Goal: Transaction & Acquisition: Purchase product/service

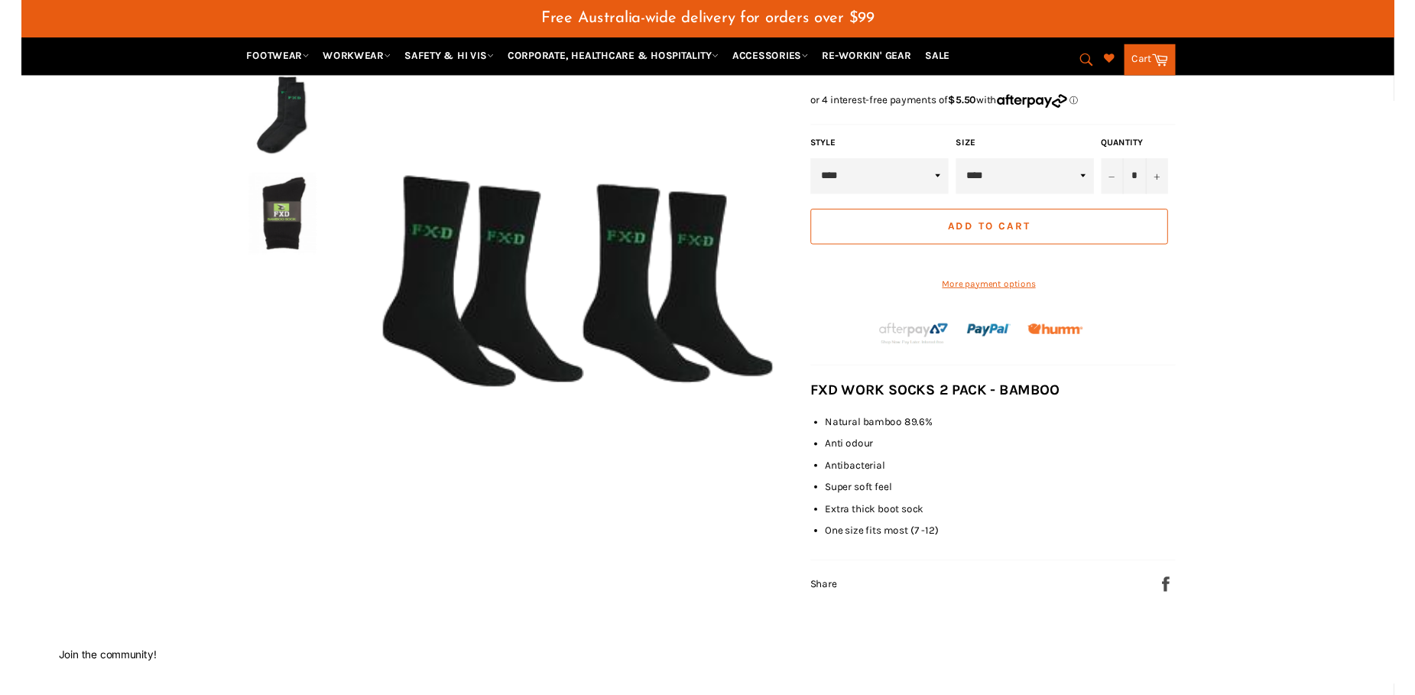
scroll to position [271, 0]
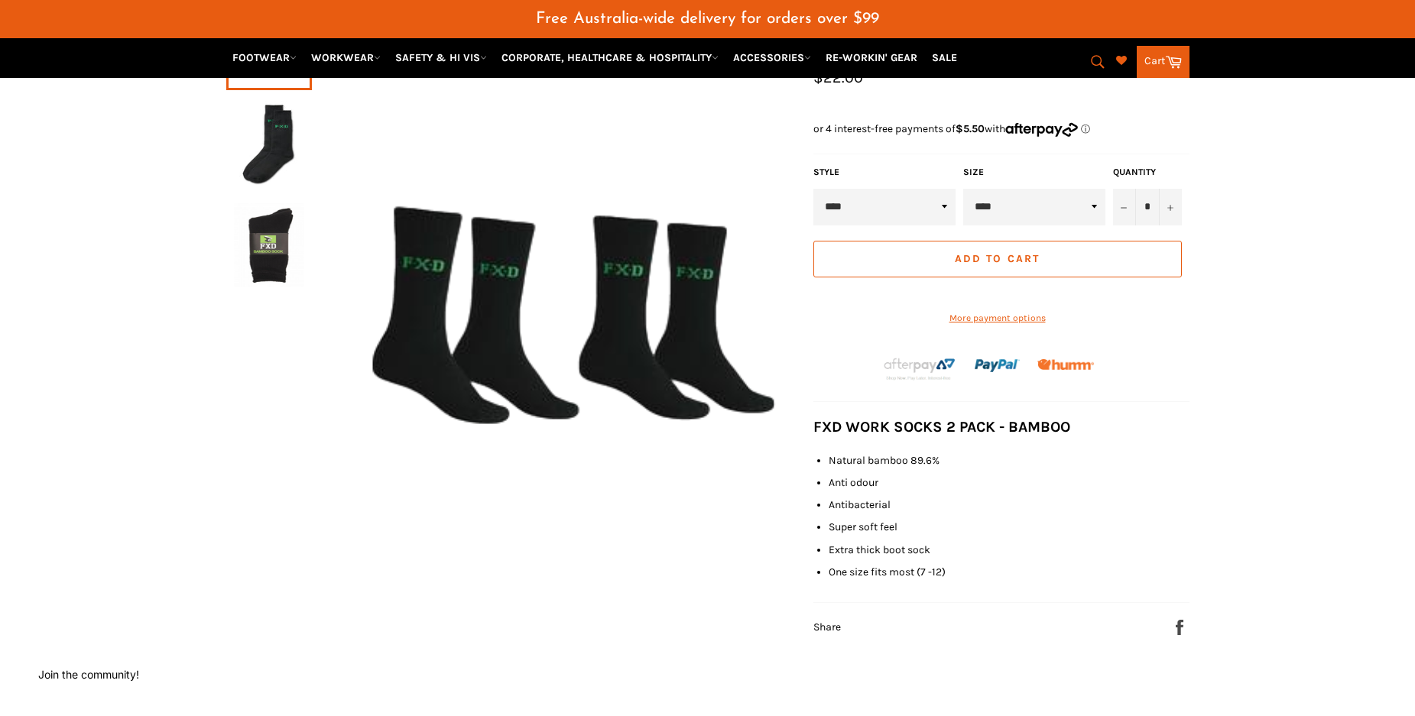
click at [963, 189] on select "****" at bounding box center [1034, 207] width 142 height 37
click at [1099, 226] on select "****" at bounding box center [1034, 207] width 142 height 37
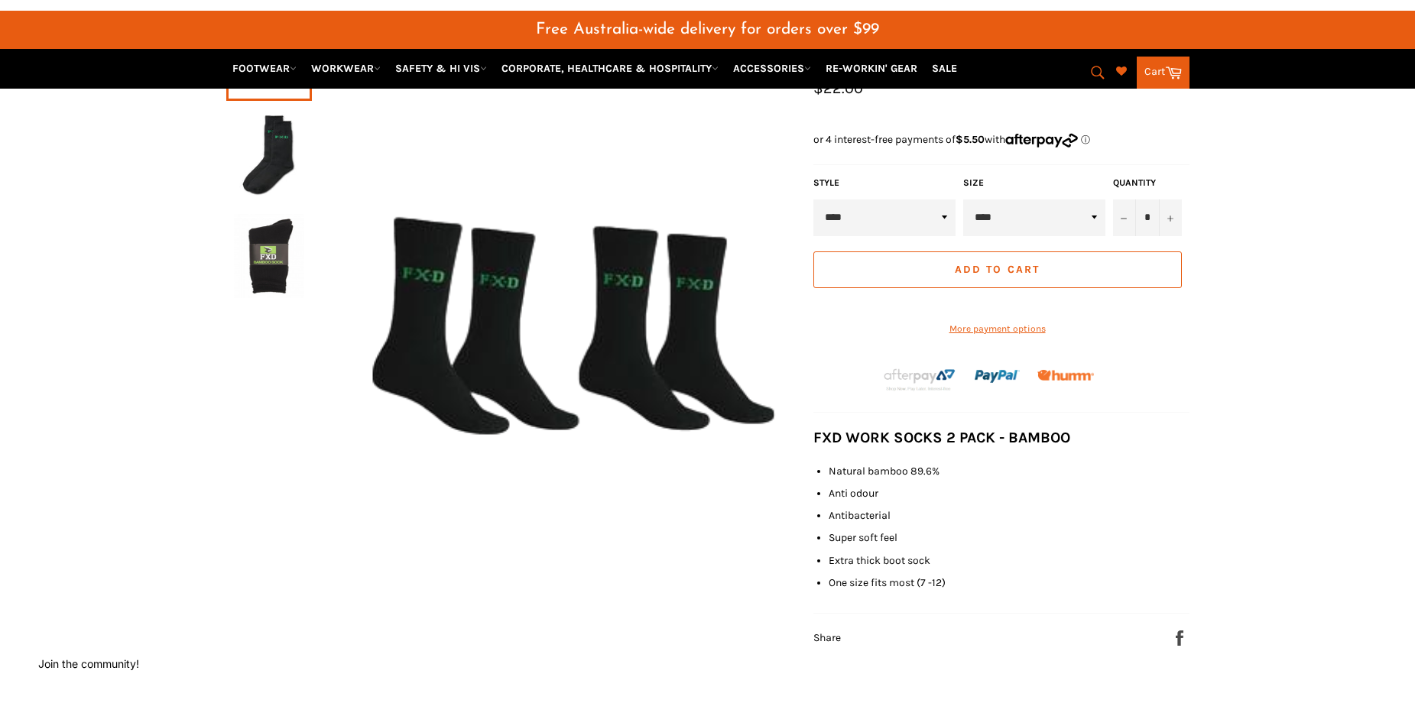
scroll to position [284, 0]
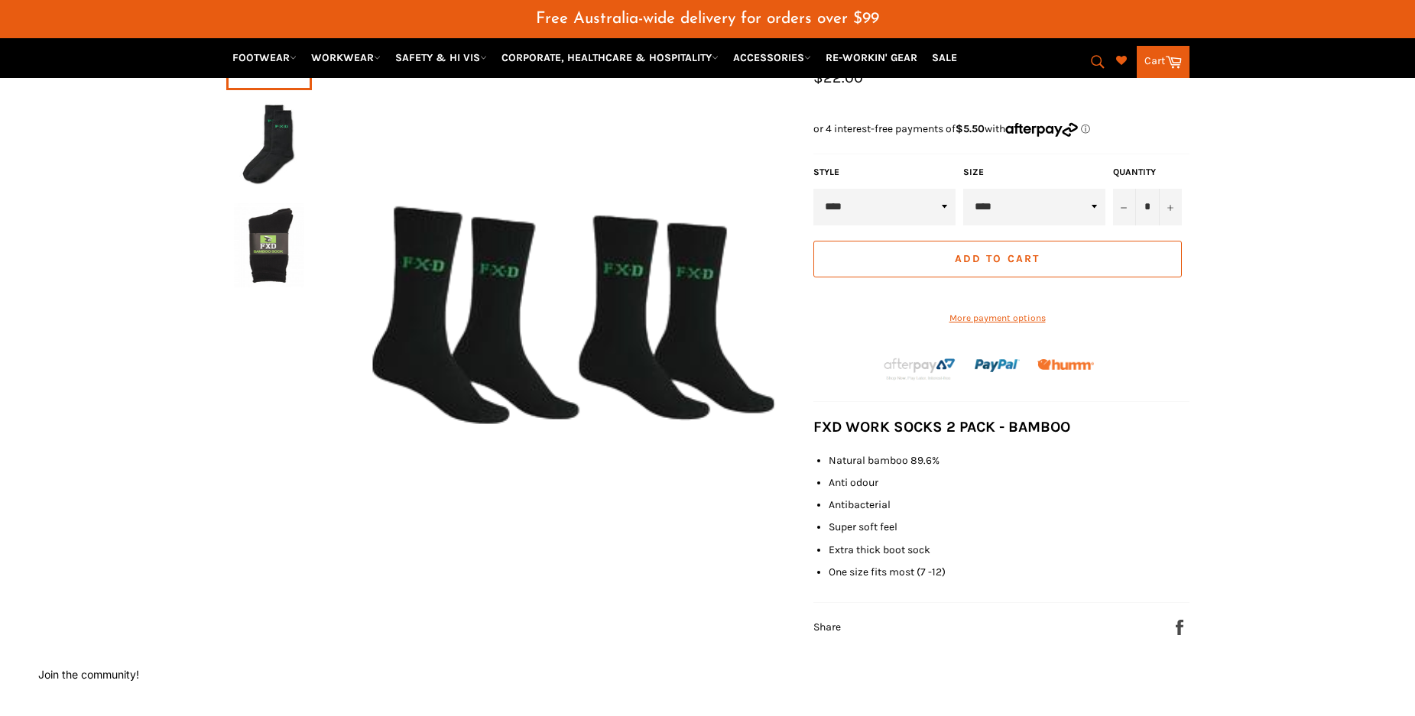
click at [1160, 57] on link "Cart Cart" at bounding box center [1163, 62] width 53 height 32
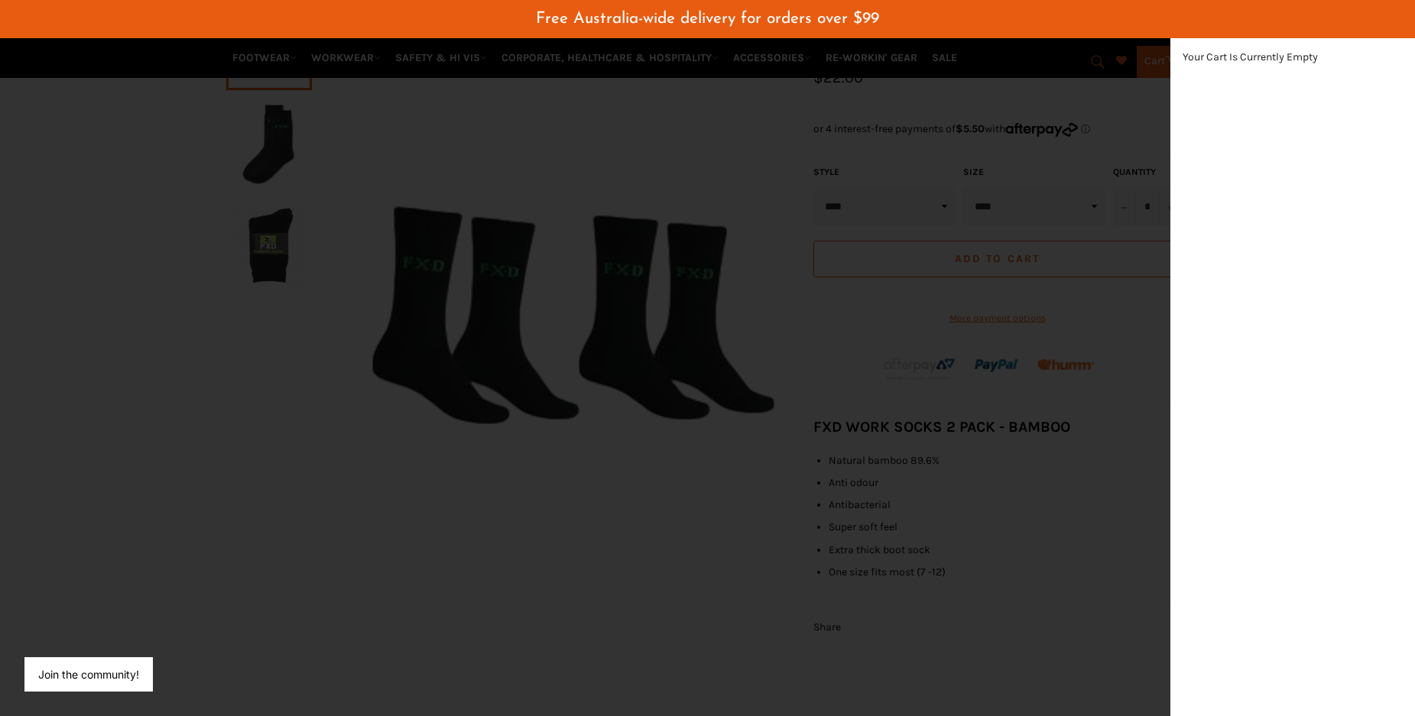
click at [1263, 211] on div "Your Cart Is Currently Empty" at bounding box center [1293, 376] width 245 height 679
click at [519, 493] on div "modal" at bounding box center [707, 358] width 1415 height 716
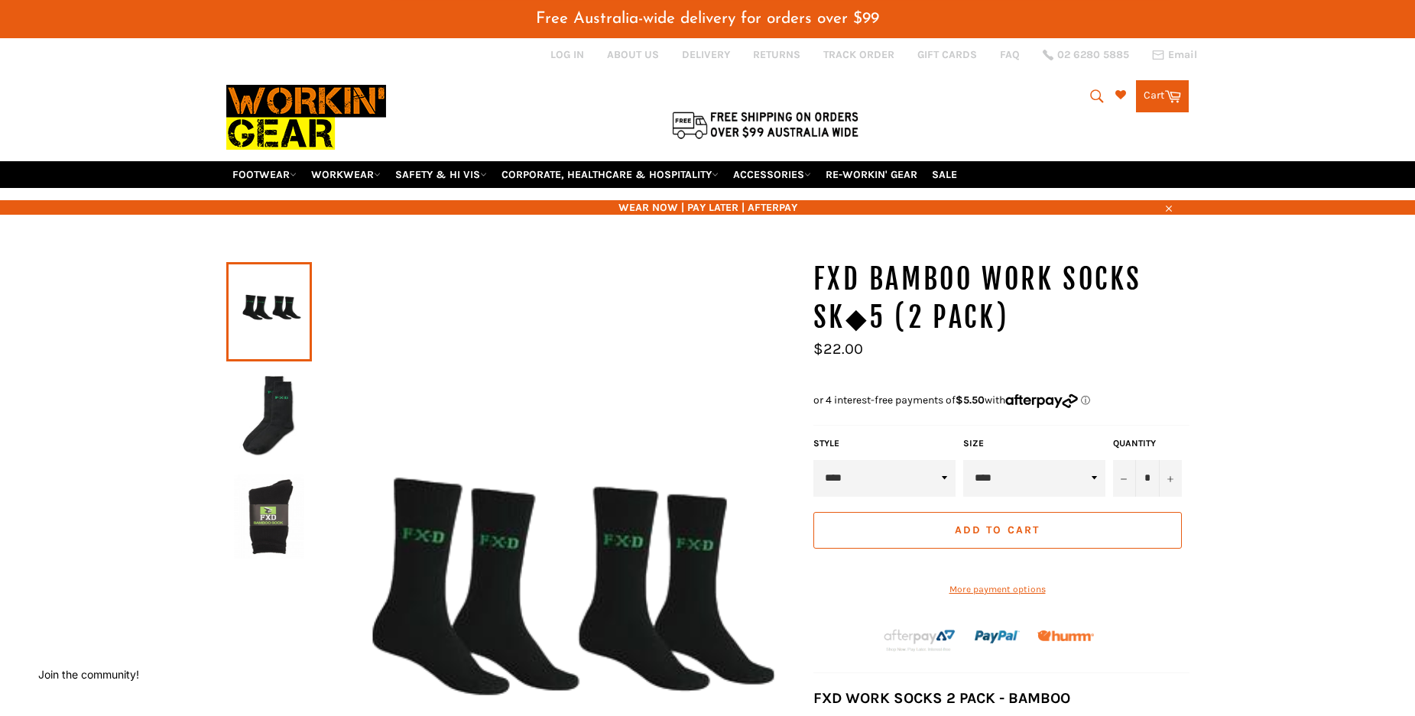
scroll to position [0, 0]
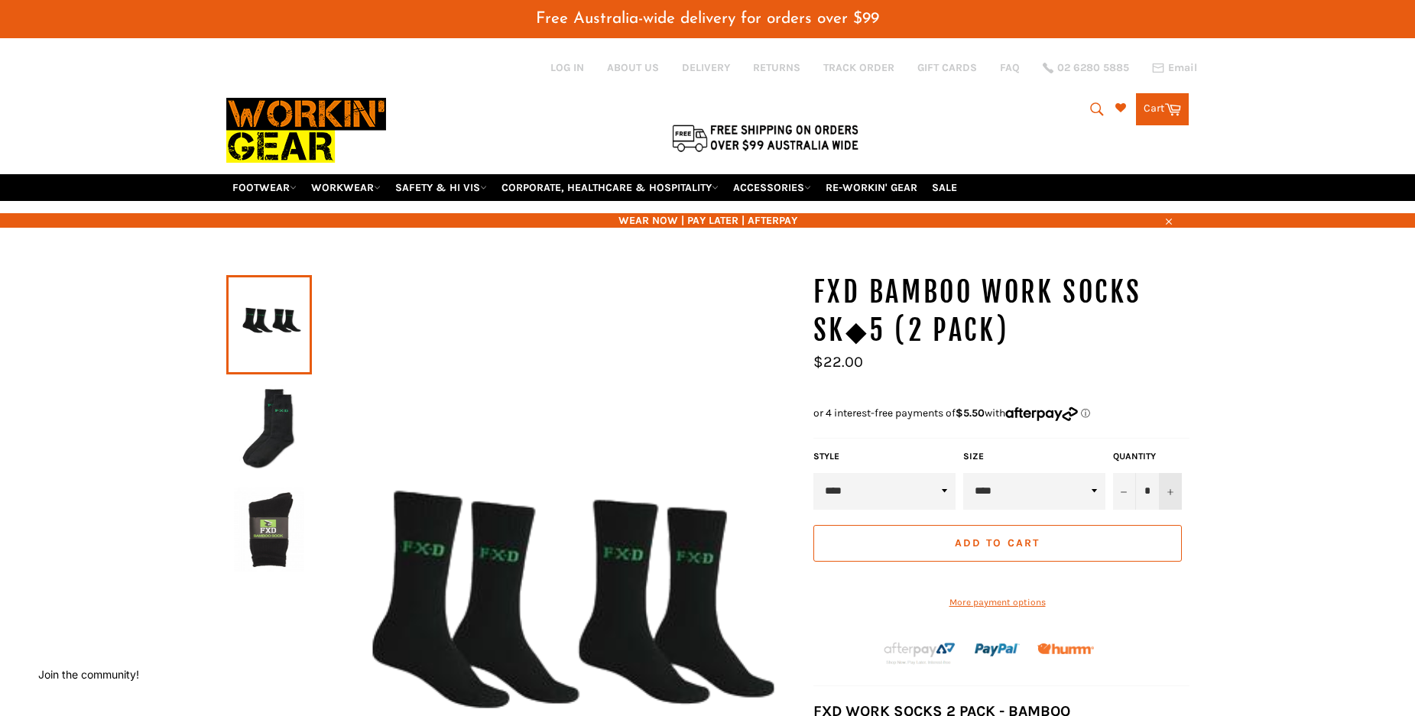
click at [1170, 495] on icon "Increase item quantity by one" at bounding box center [1170, 492] width 6 height 6
type input "*"
click at [1044, 562] on button "Add to Cart" at bounding box center [997, 543] width 369 height 37
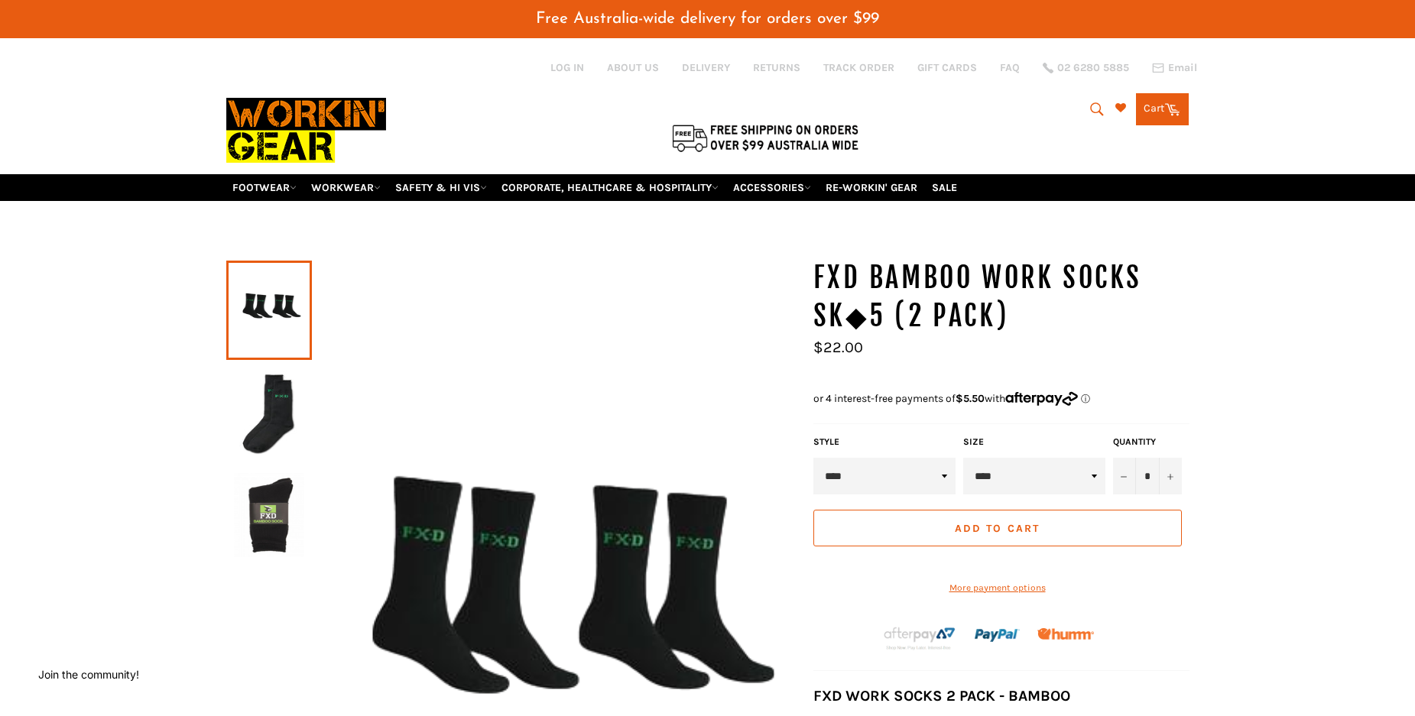
click at [773, 213] on div "Menu Site navigation FOOTWEAR FOOTWEAR All MENS BOOTS STEEL CAP BOOTS" at bounding box center [707, 194] width 1415 height 40
click at [1167, 117] on icon at bounding box center [1172, 108] width 17 height 17
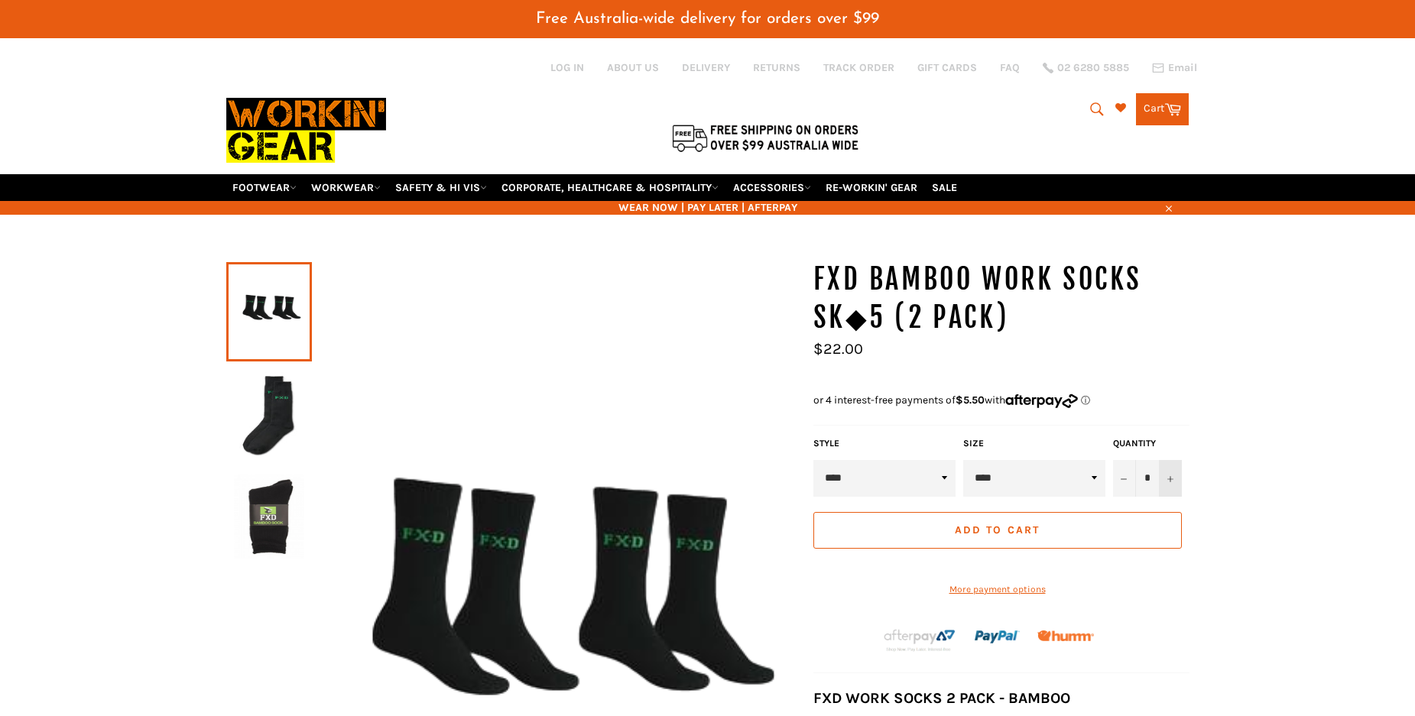
click at [1171, 450] on label "Quantity" at bounding box center [1147, 443] width 69 height 13
click at [1171, 476] on input "*" at bounding box center [1147, 478] width 69 height 37
click at [1171, 482] on icon "Increase item quantity by one" at bounding box center [1170, 479] width 6 height 6
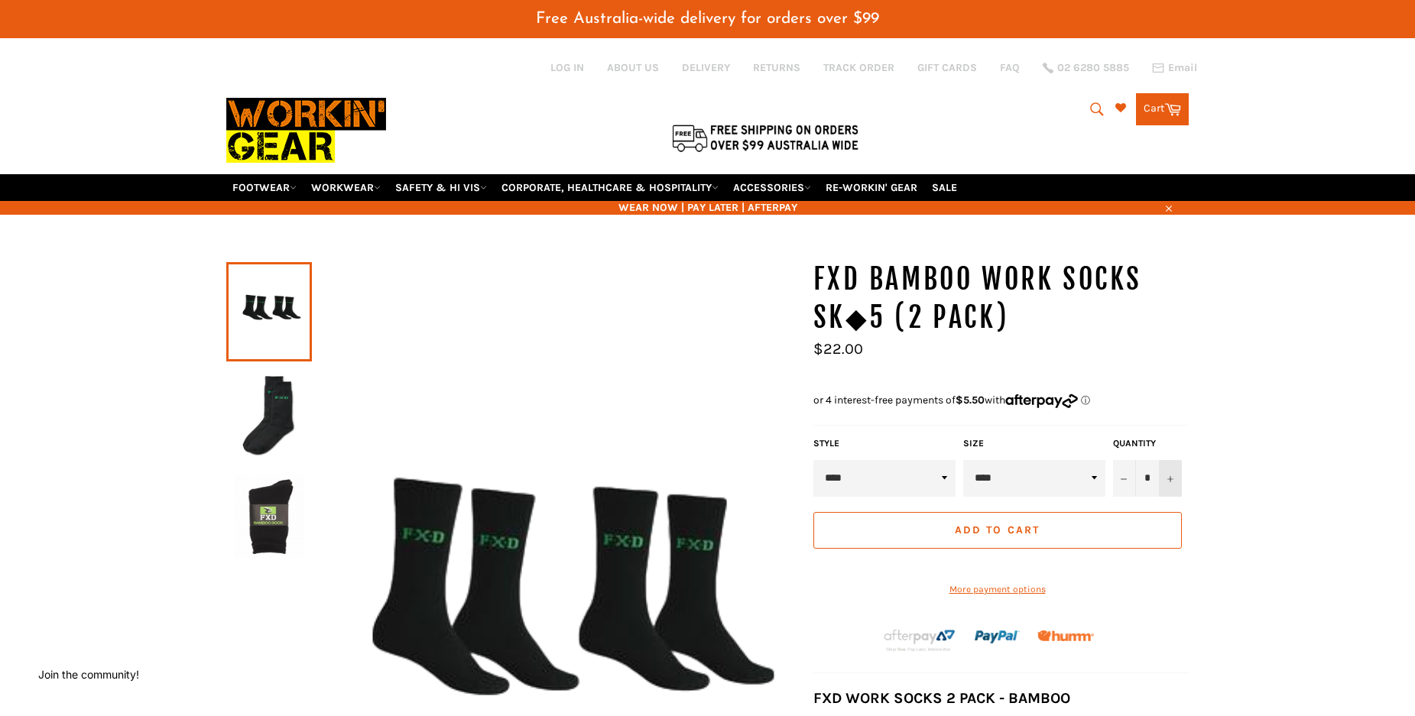
type input "*"
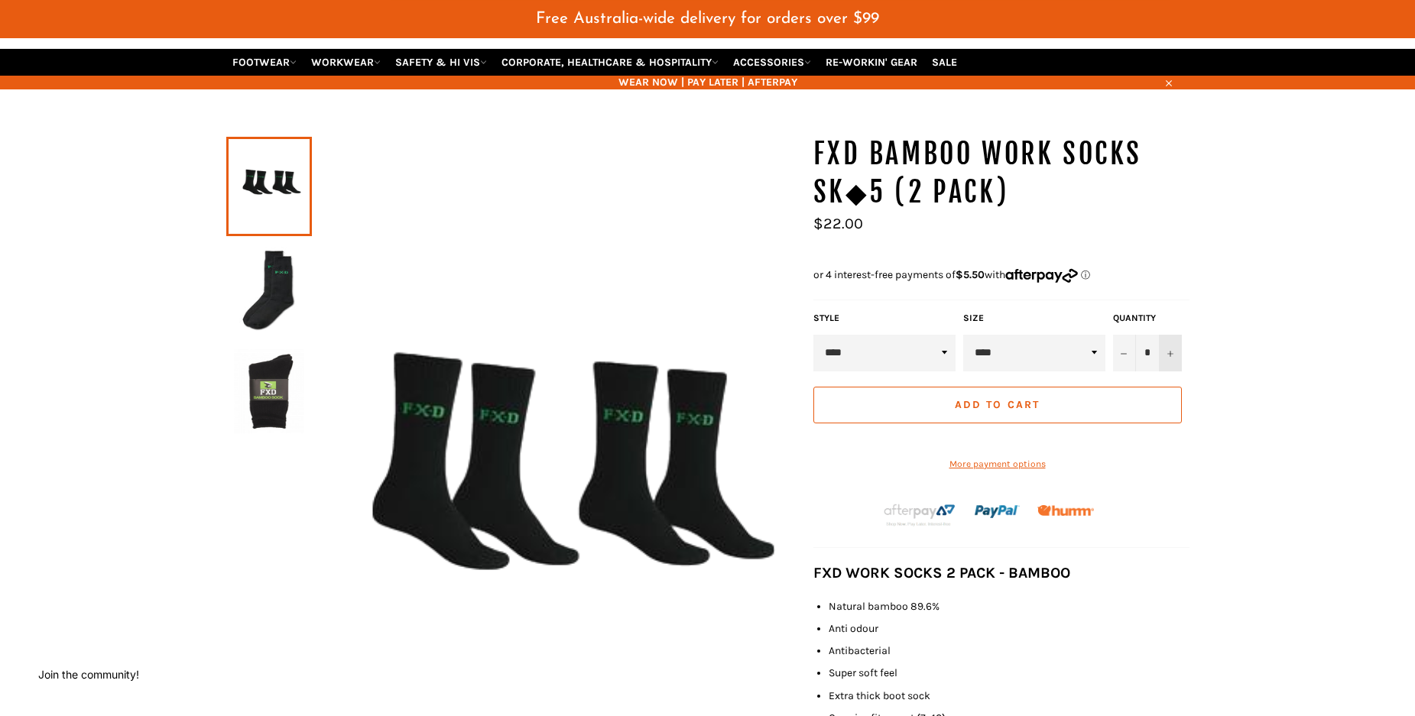
scroll to position [156, 0]
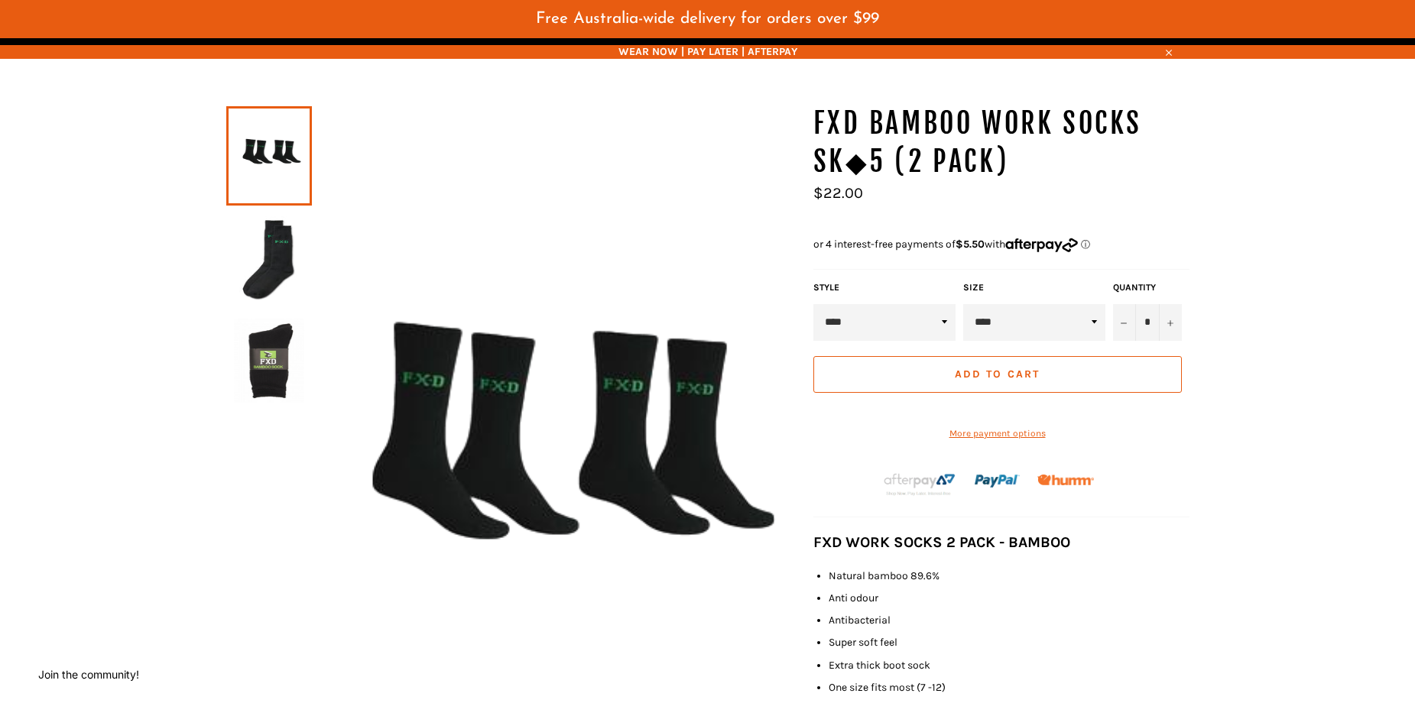
click at [1000, 381] on span "Add to Cart" at bounding box center [997, 374] width 85 height 13
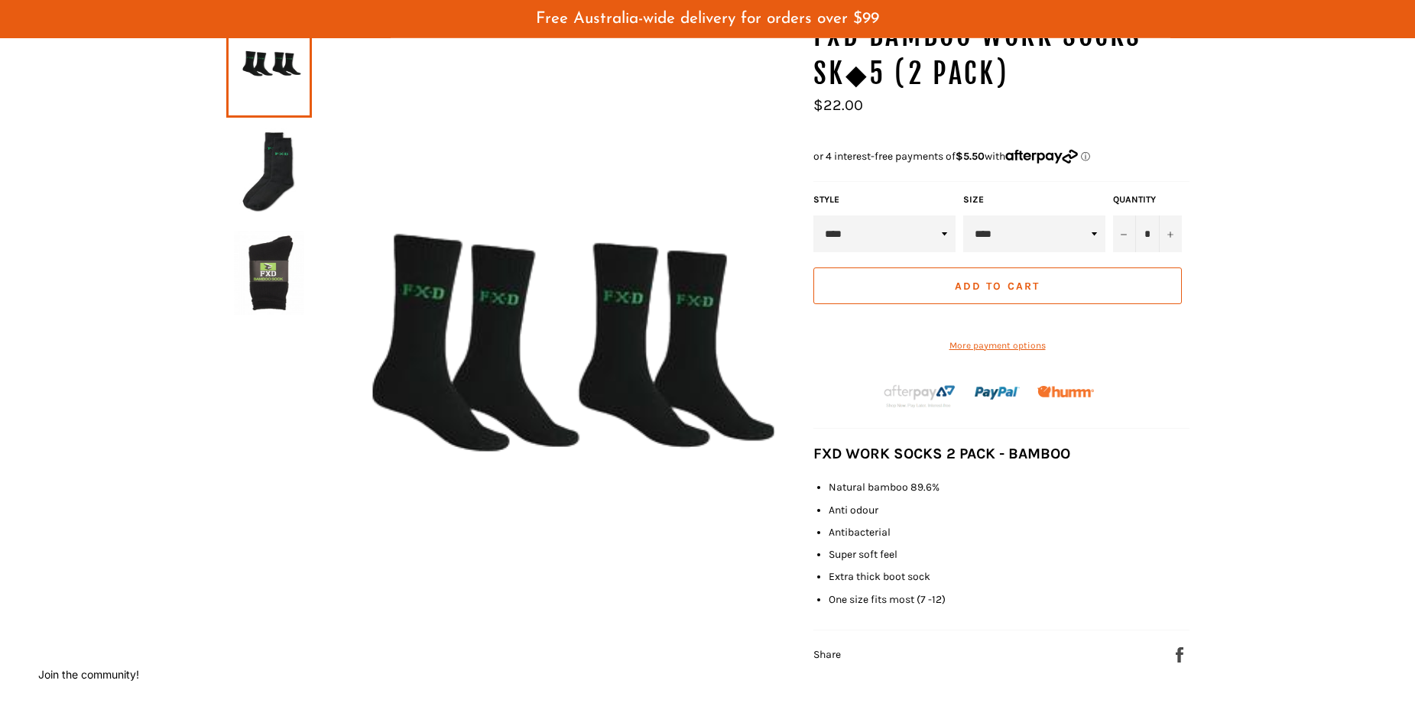
scroll to position [234, 0]
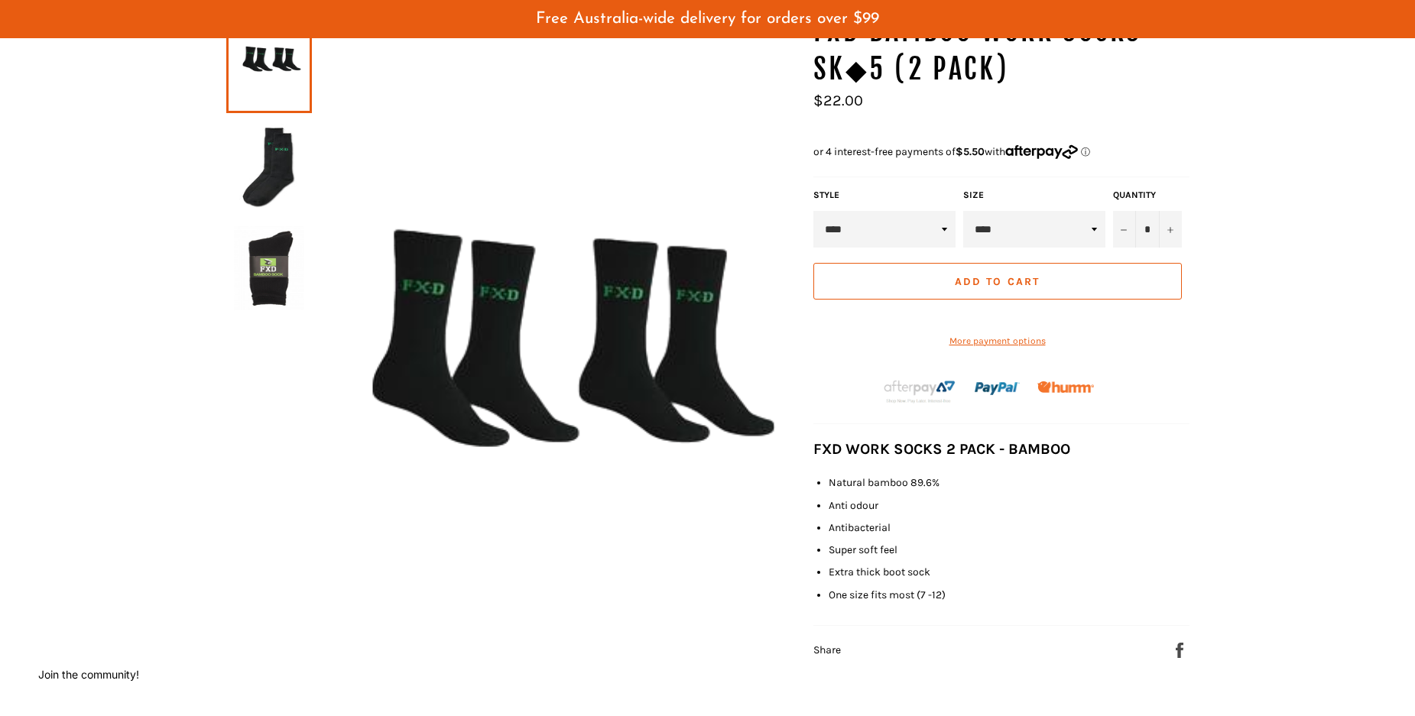
click at [987, 288] on span "Add to Cart" at bounding box center [997, 281] width 85 height 13
click at [992, 288] on span "Add to Cart" at bounding box center [997, 281] width 85 height 13
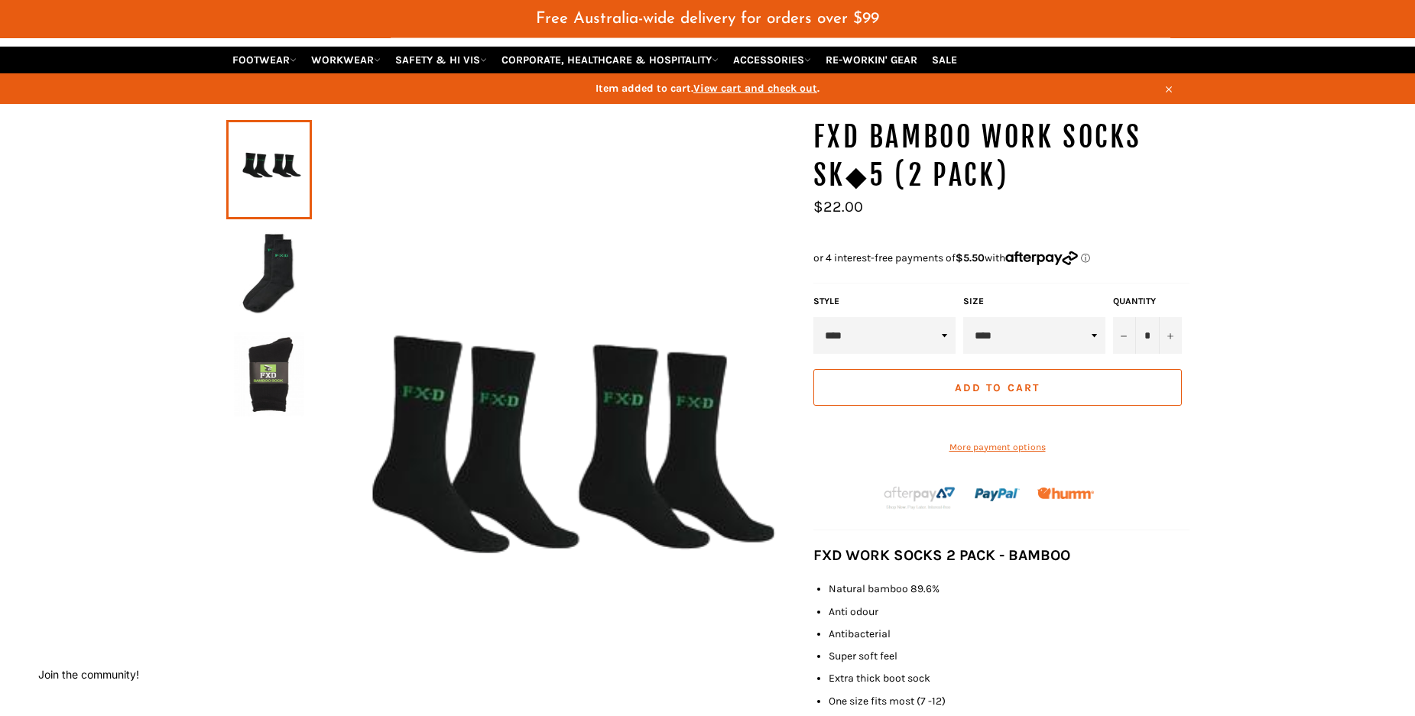
scroll to position [0, 0]
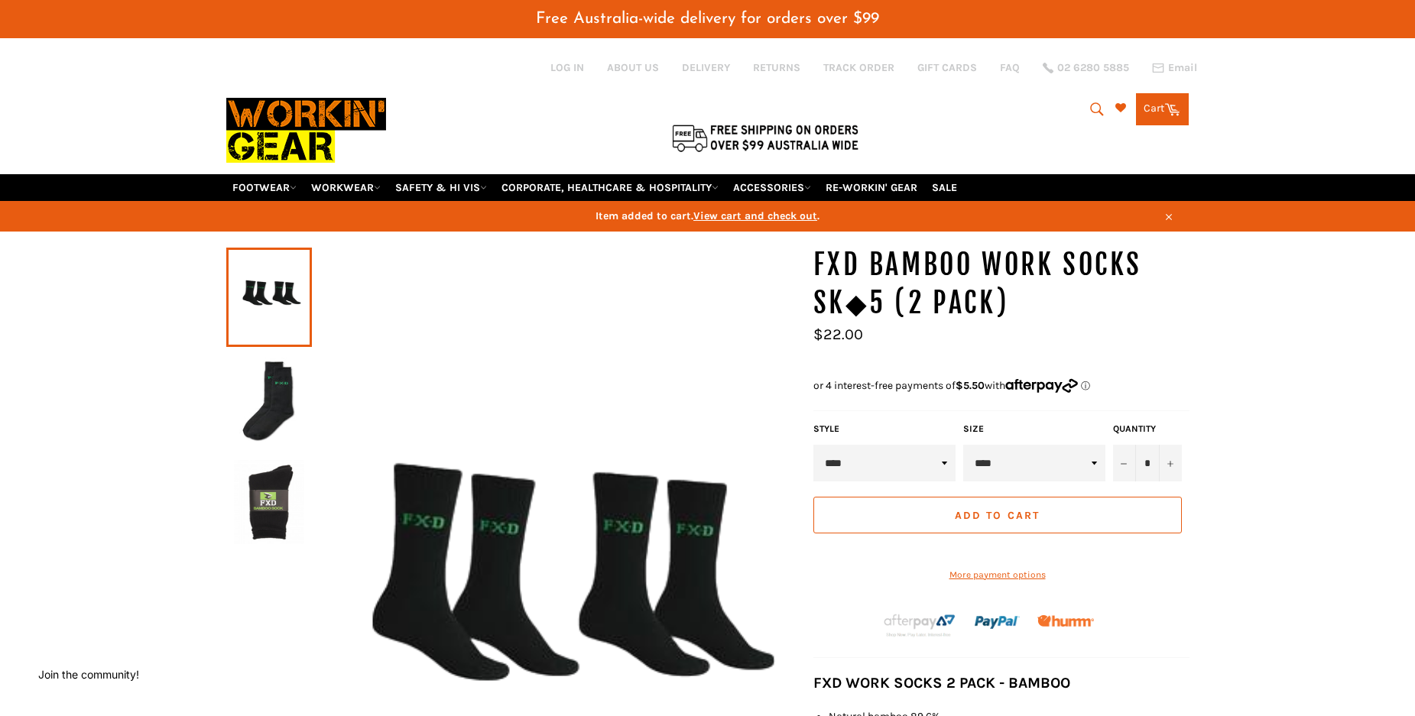
click at [1155, 114] on link "Cart Cart 0 items" at bounding box center [1162, 109] width 53 height 32
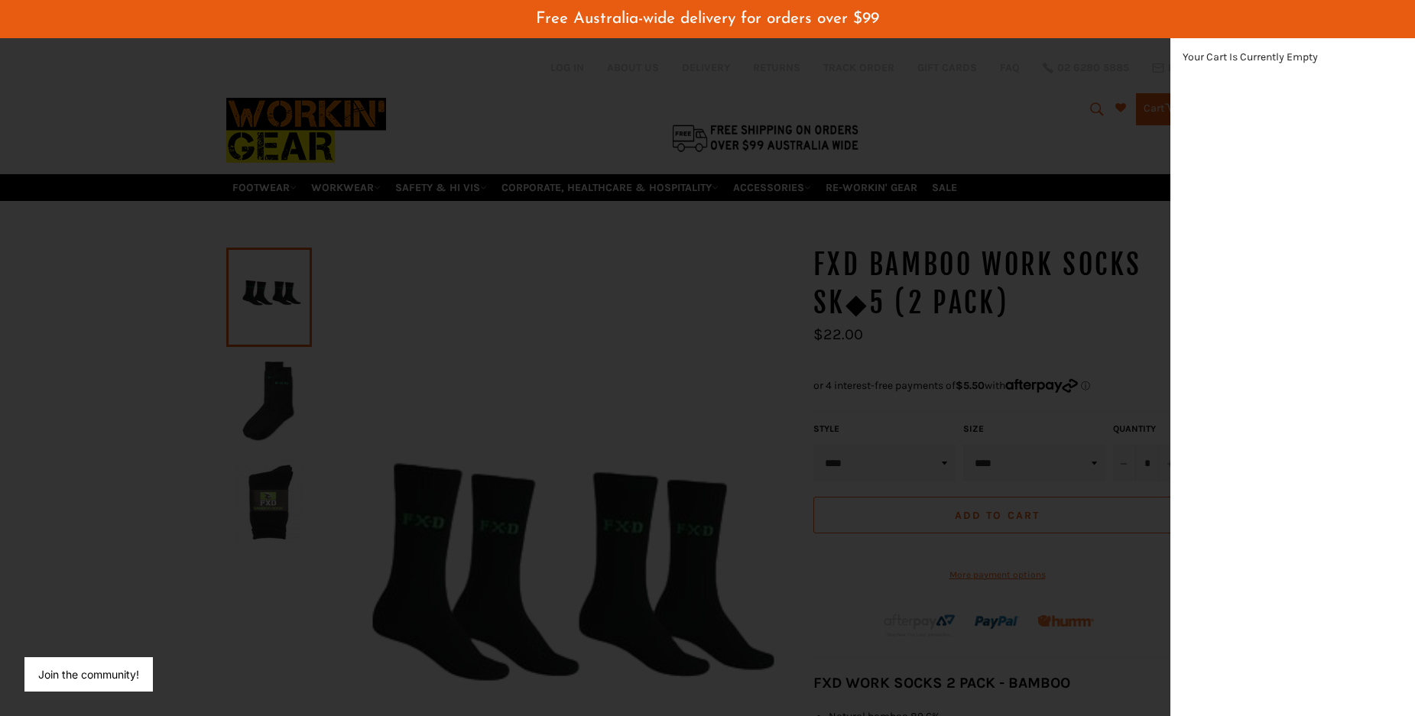
click at [40, 102] on div "modal" at bounding box center [707, 358] width 1415 height 716
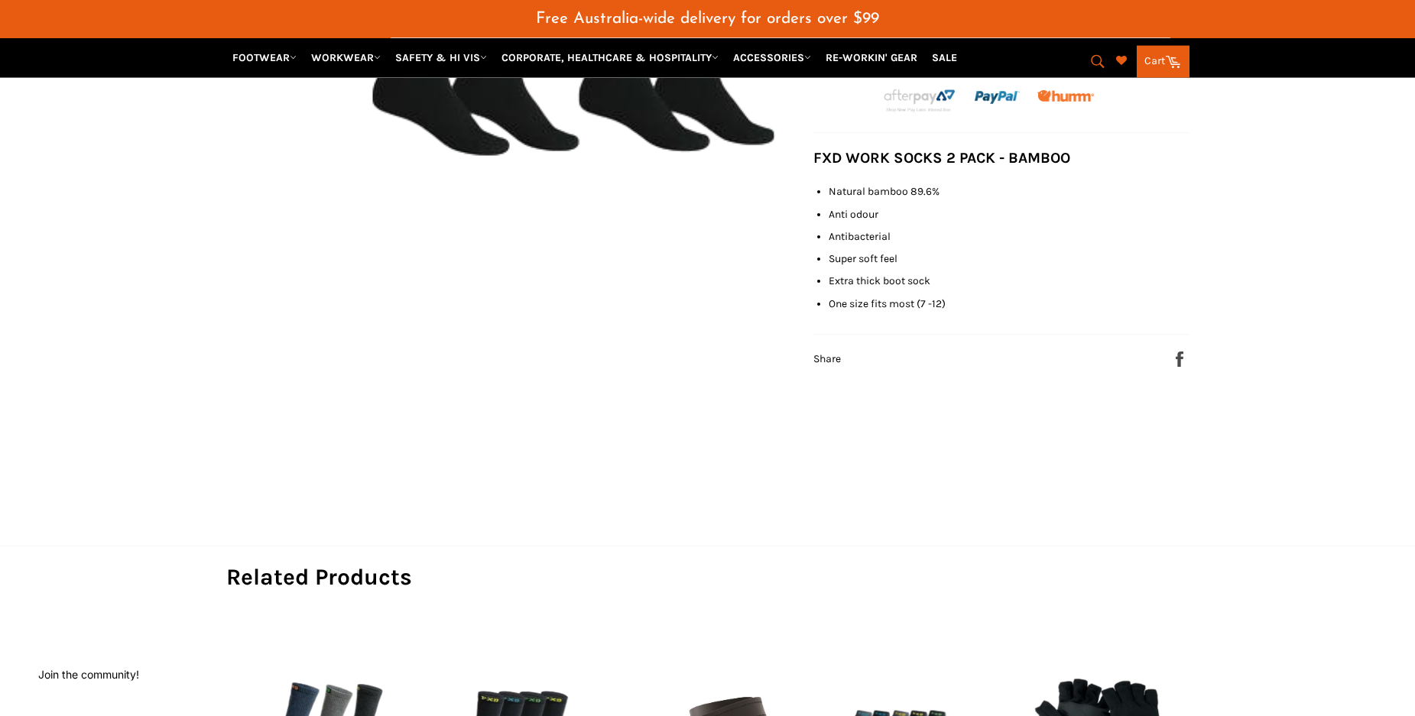
scroll to position [234, 0]
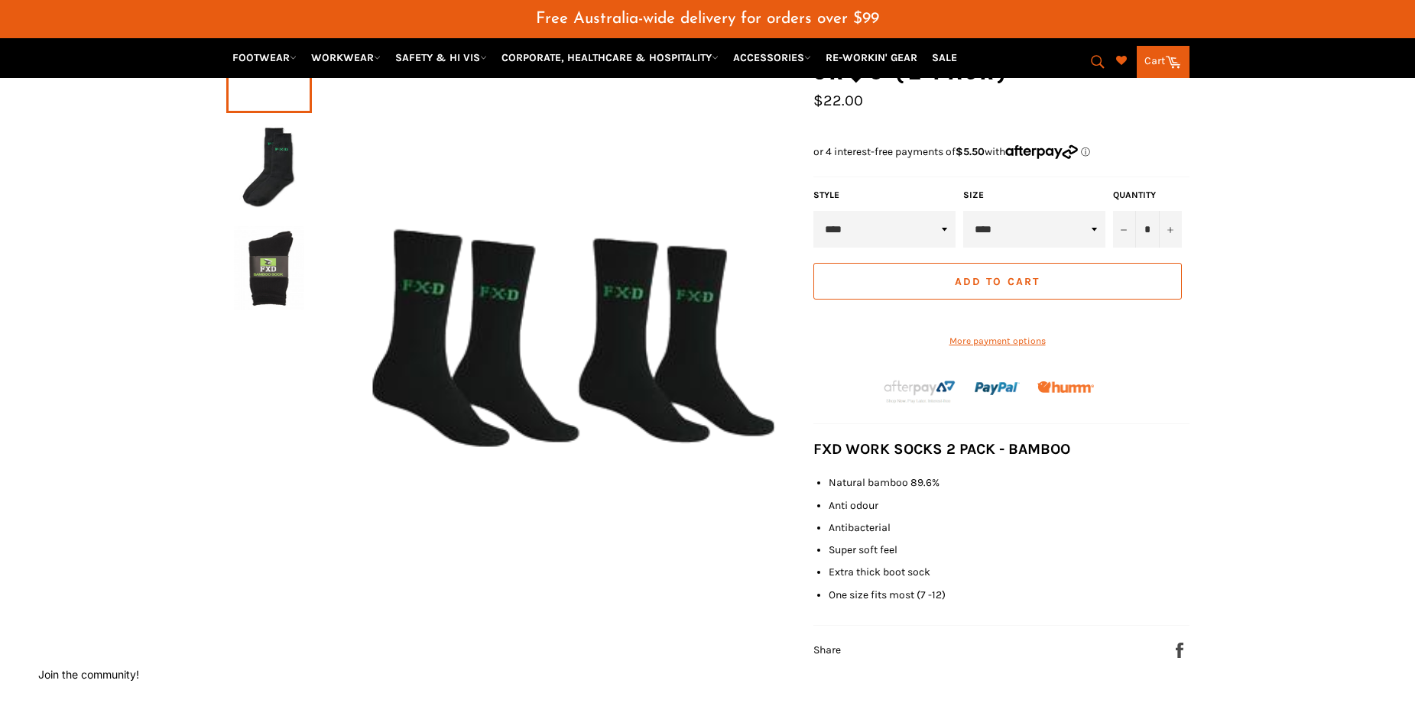
click at [1009, 288] on span "Add to Cart" at bounding box center [997, 281] width 85 height 13
click at [1010, 288] on span "Add to Cart" at bounding box center [997, 281] width 85 height 13
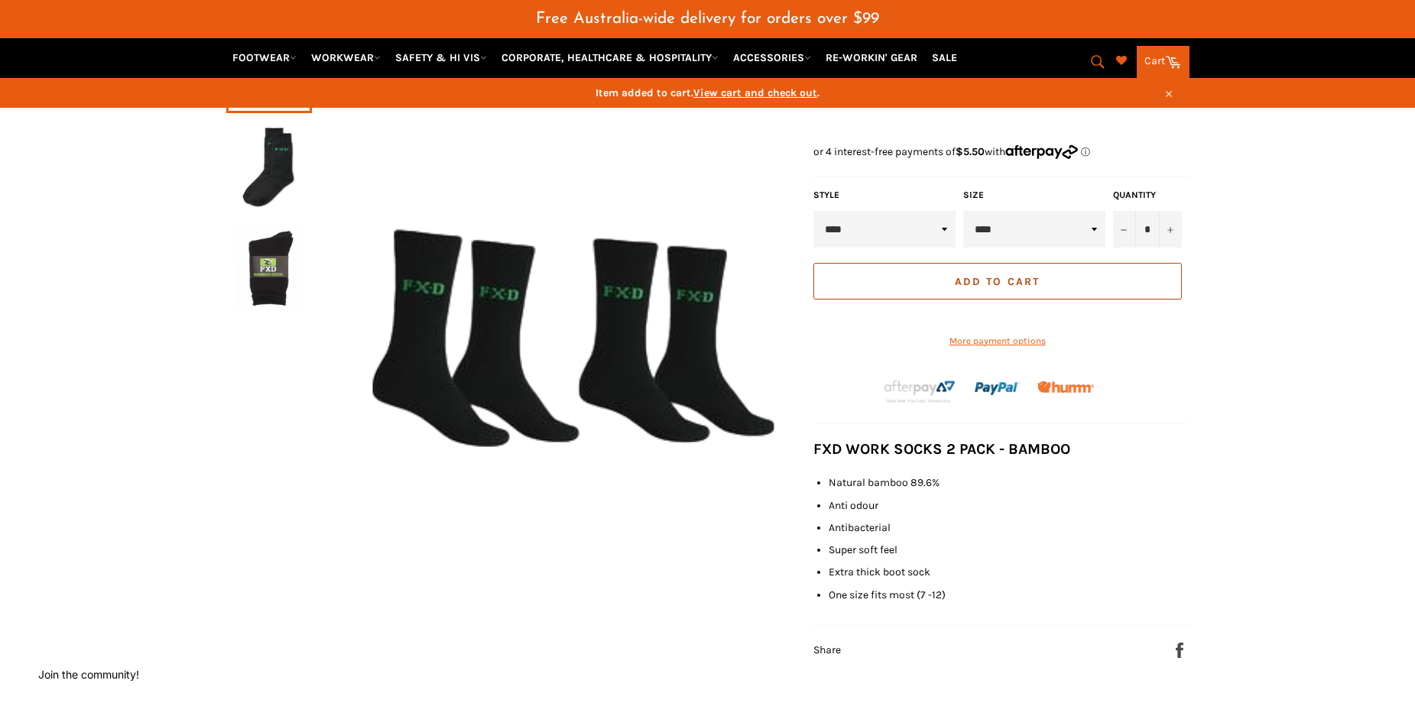
click at [1010, 288] on span "Add to Cart" at bounding box center [997, 281] width 85 height 13
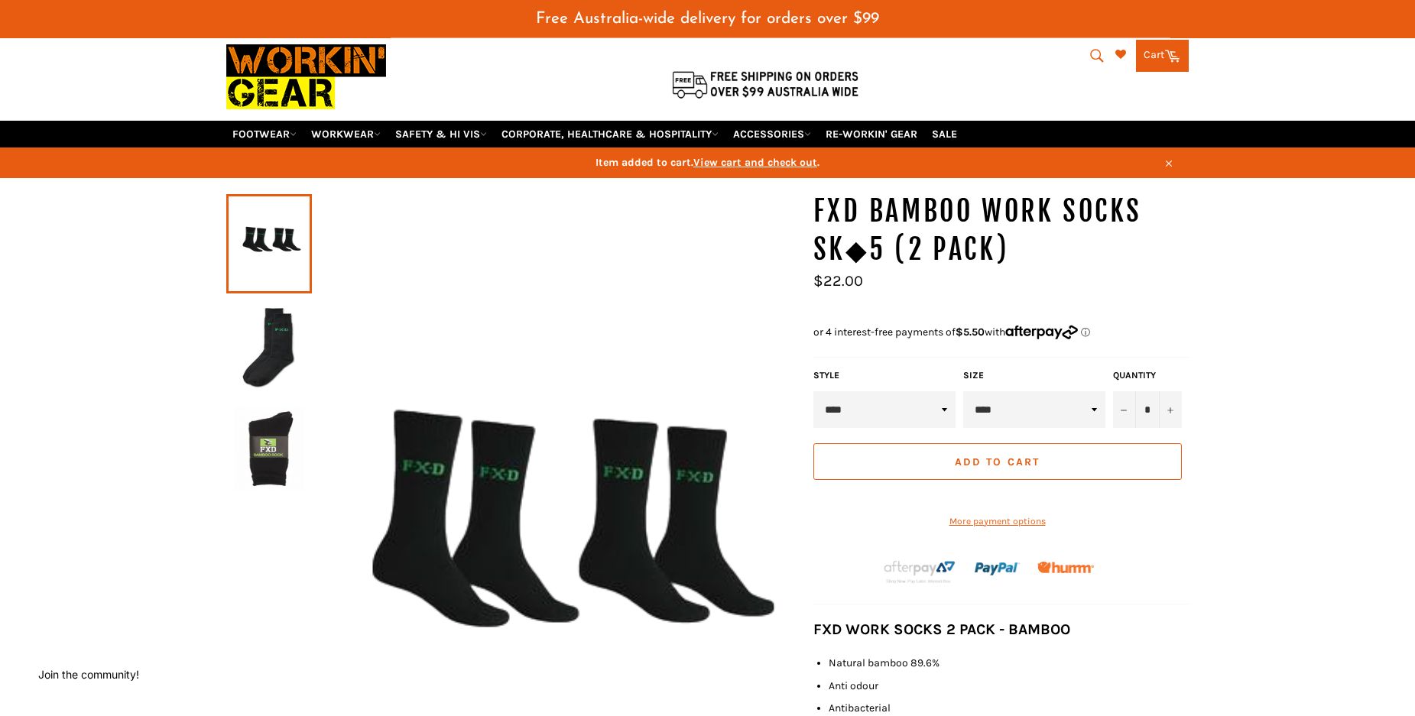
scroll to position [0, 0]
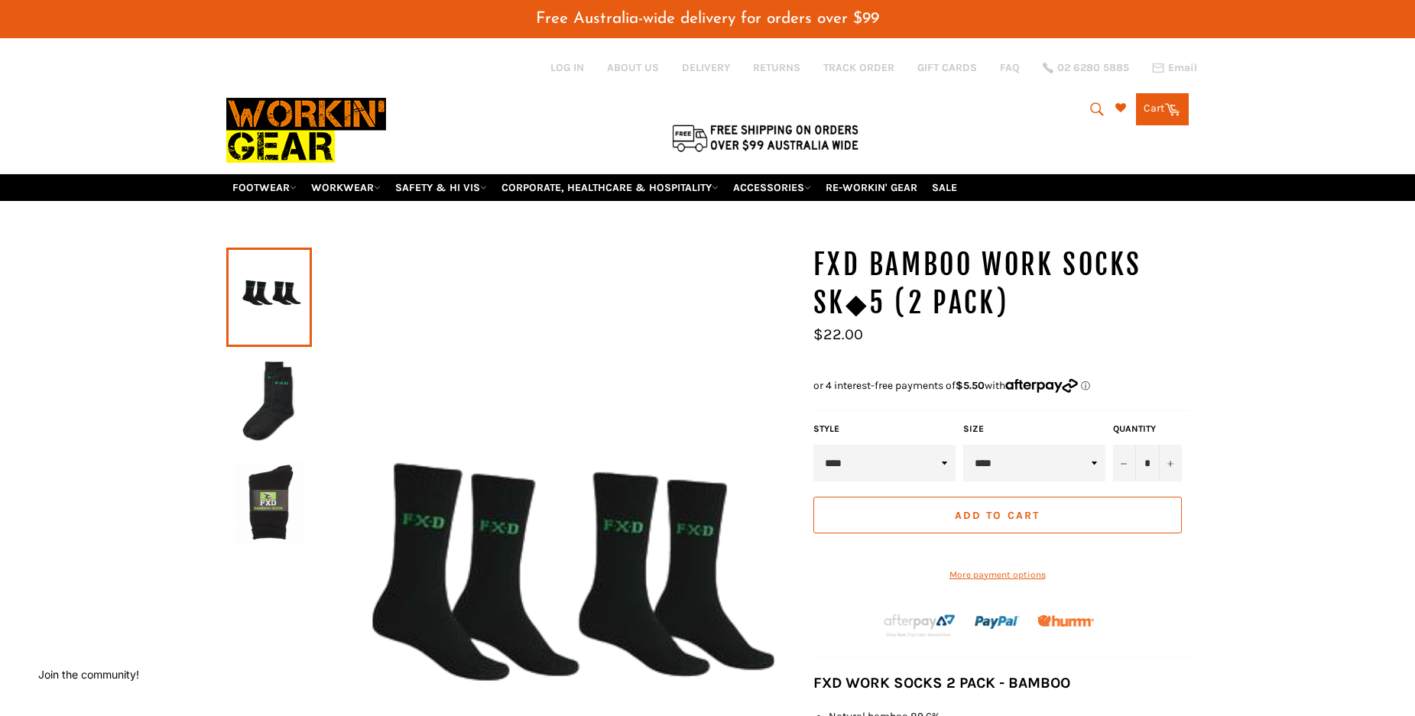
click at [1171, 117] on icon at bounding box center [1172, 108] width 17 height 17
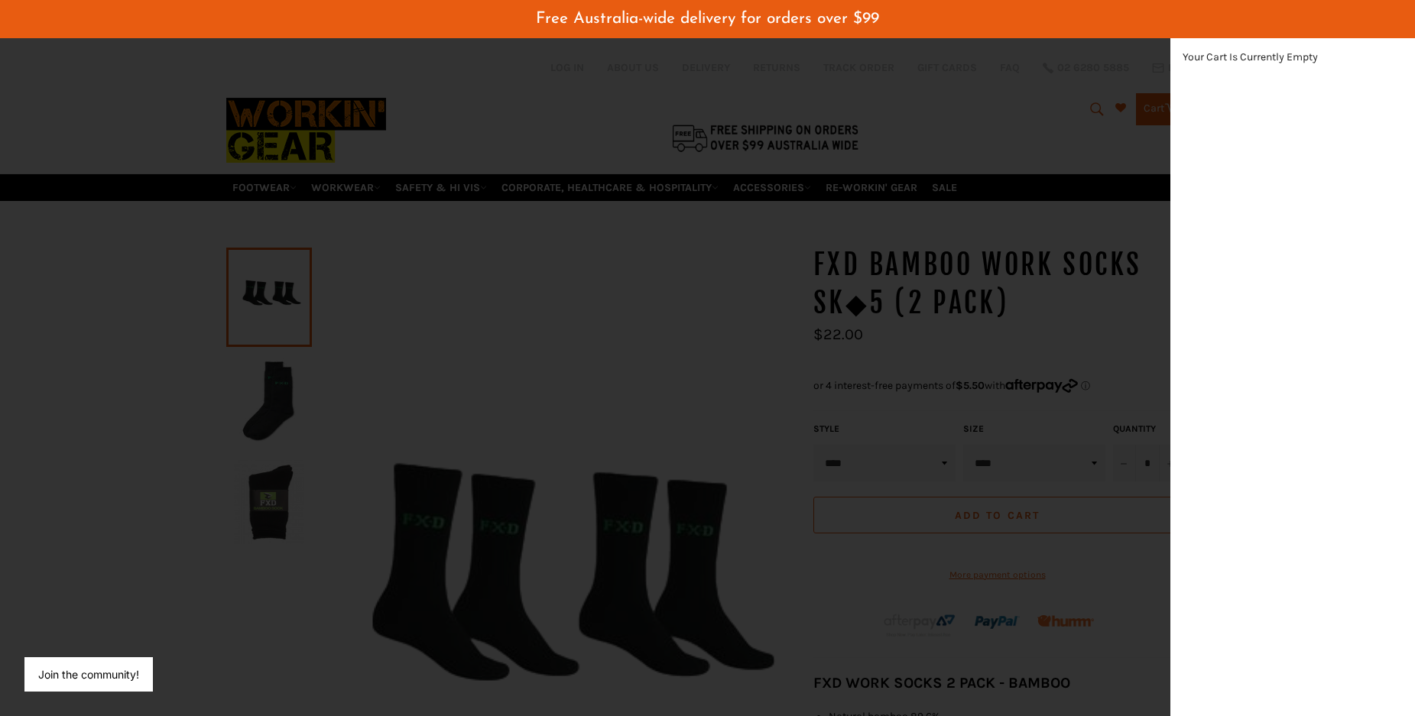
click at [1262, 175] on div "Your Cart Is Currently Empty" at bounding box center [1293, 376] width 245 height 679
click at [1034, 145] on div "modal" at bounding box center [707, 358] width 1415 height 716
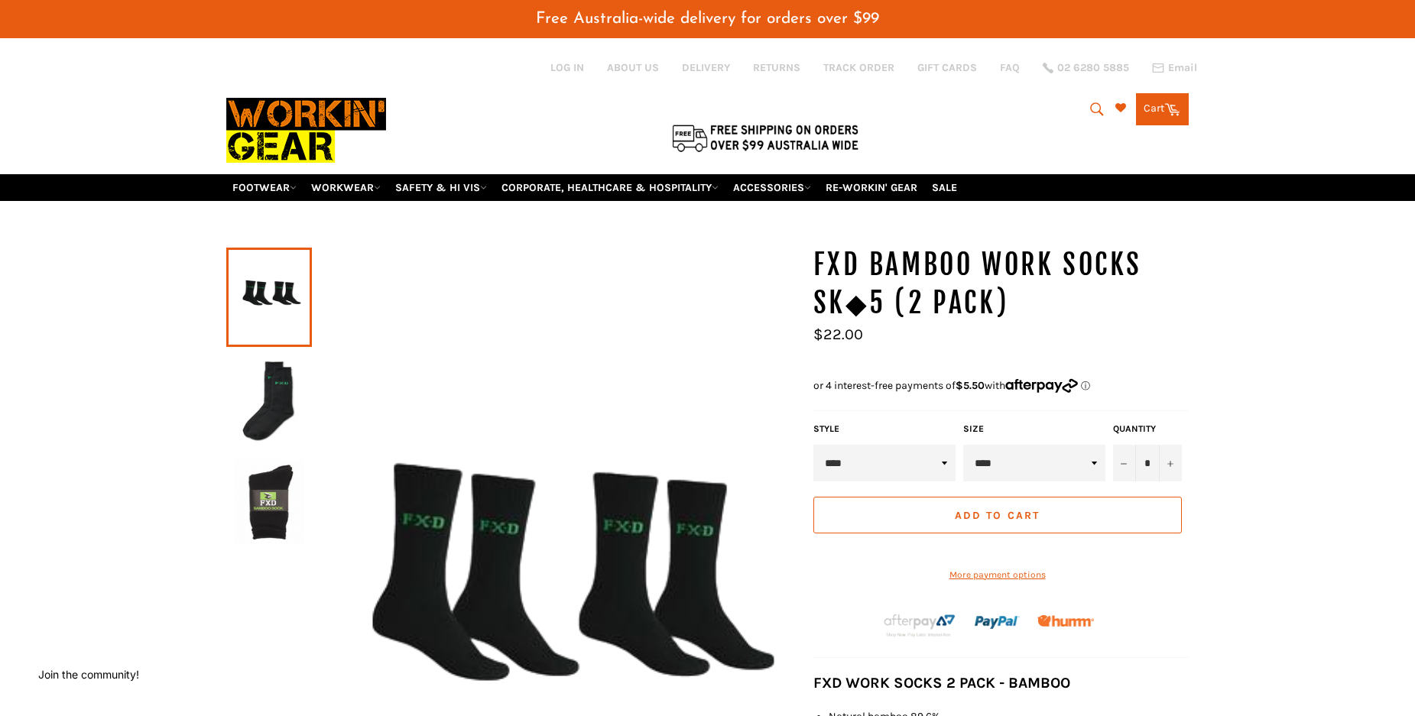
click at [1034, 534] on button "Add to Cart" at bounding box center [997, 515] width 369 height 37
click at [1031, 522] on span "Add to Cart" at bounding box center [997, 515] width 85 height 13
click at [816, 555] on shop-pay-wallet-button at bounding box center [814, 548] width 2 height 13
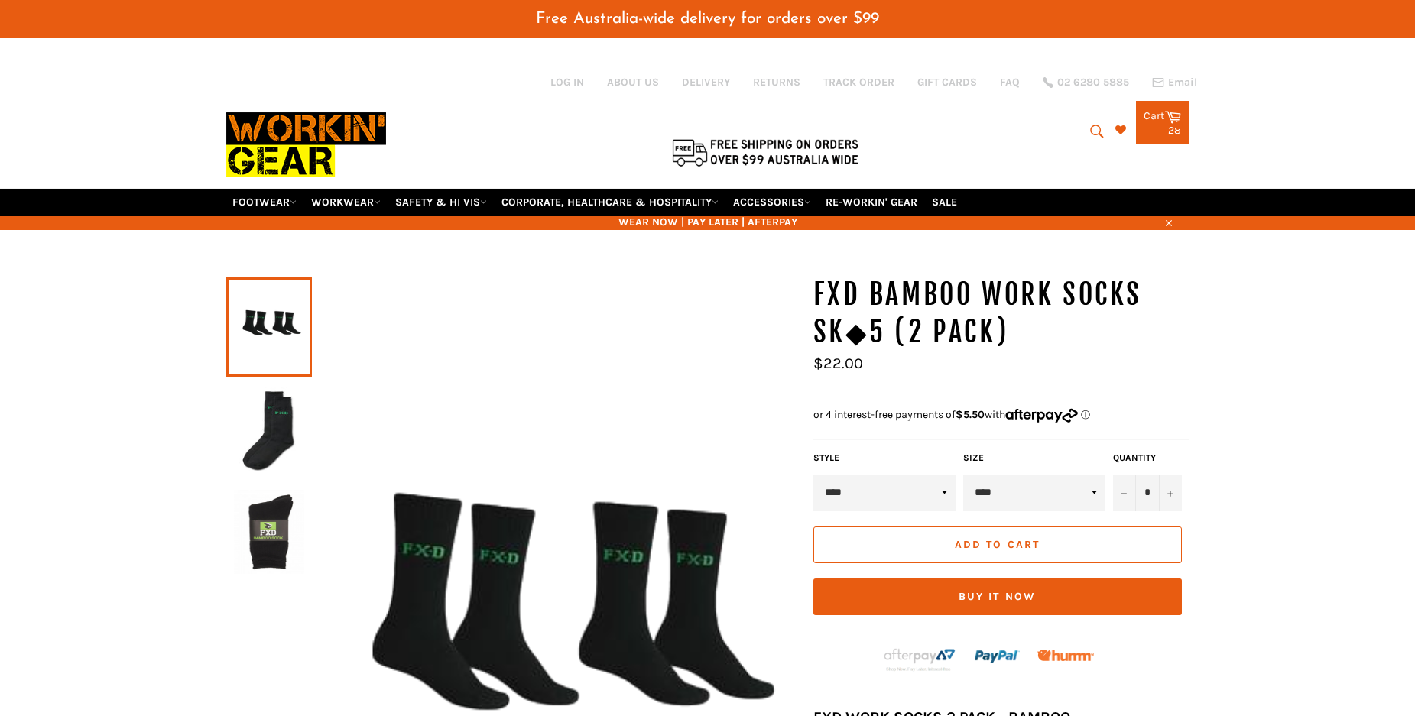
click at [1172, 137] on span "28" at bounding box center [1174, 130] width 13 height 13
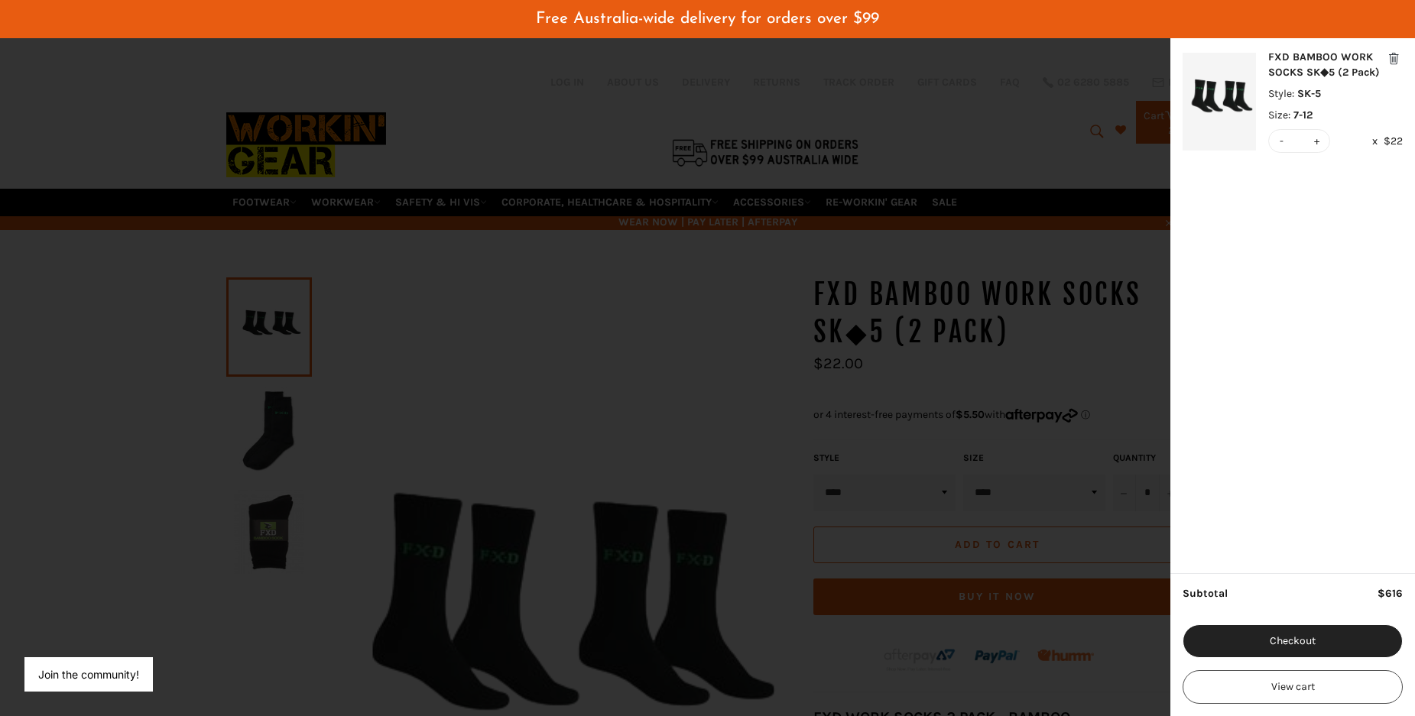
click at [1280, 142] on button "-" at bounding box center [1282, 141] width 11 height 22
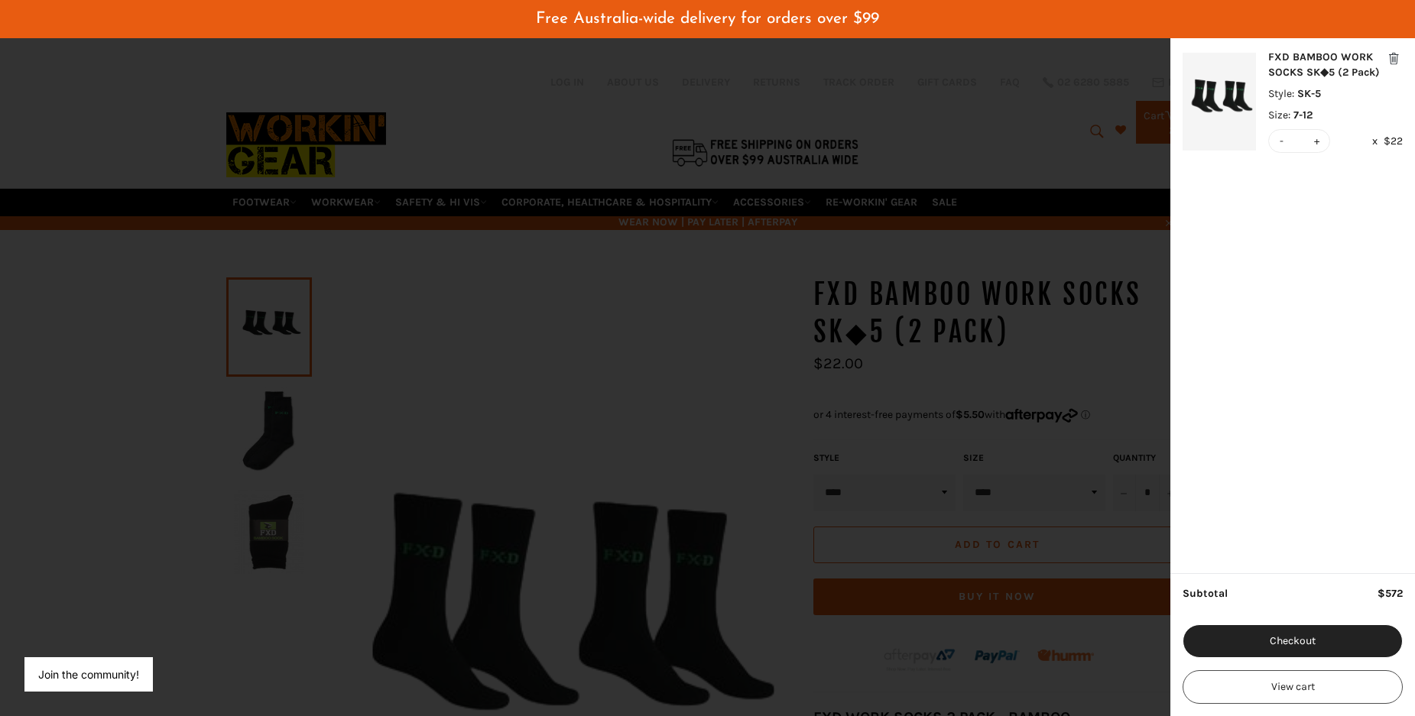
click at [1280, 142] on button "-" at bounding box center [1282, 141] width 11 height 22
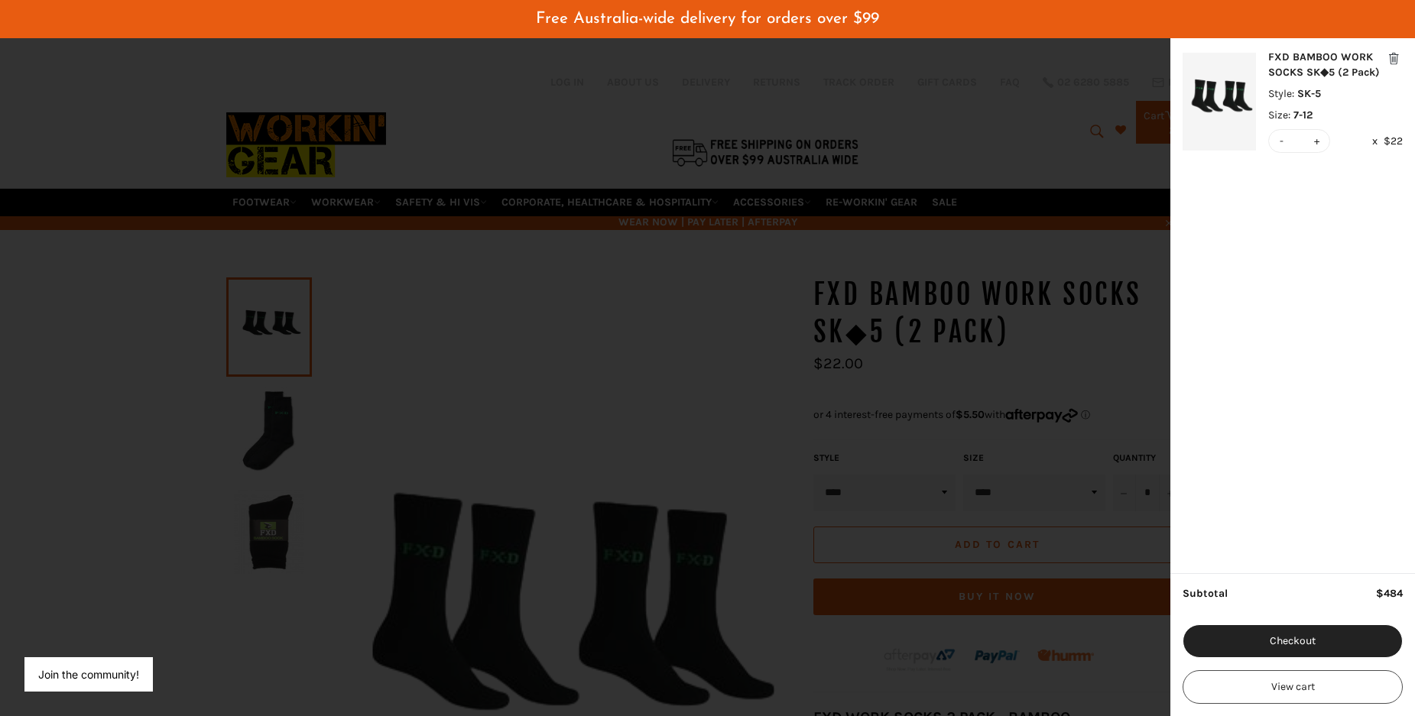
click at [1280, 142] on button "-" at bounding box center [1282, 141] width 11 height 22
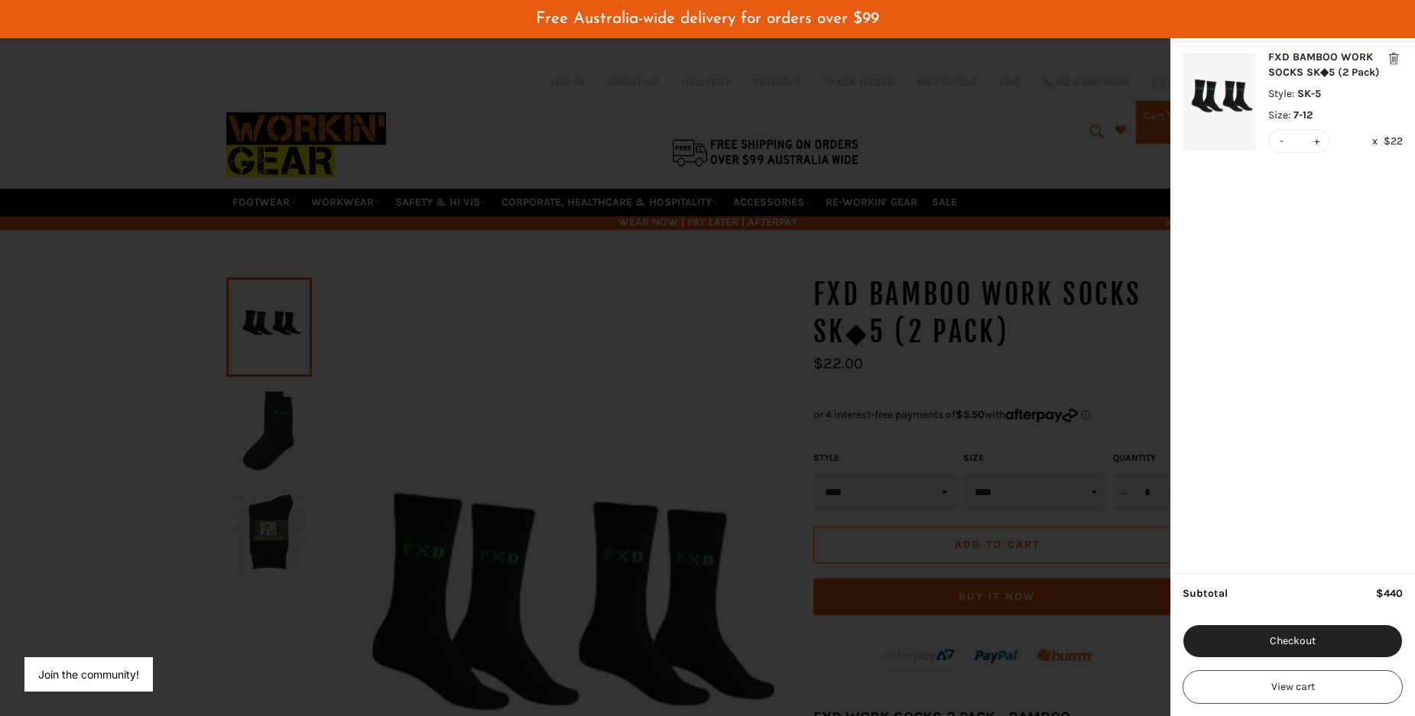
click at [1280, 142] on button "-" at bounding box center [1282, 141] width 11 height 22
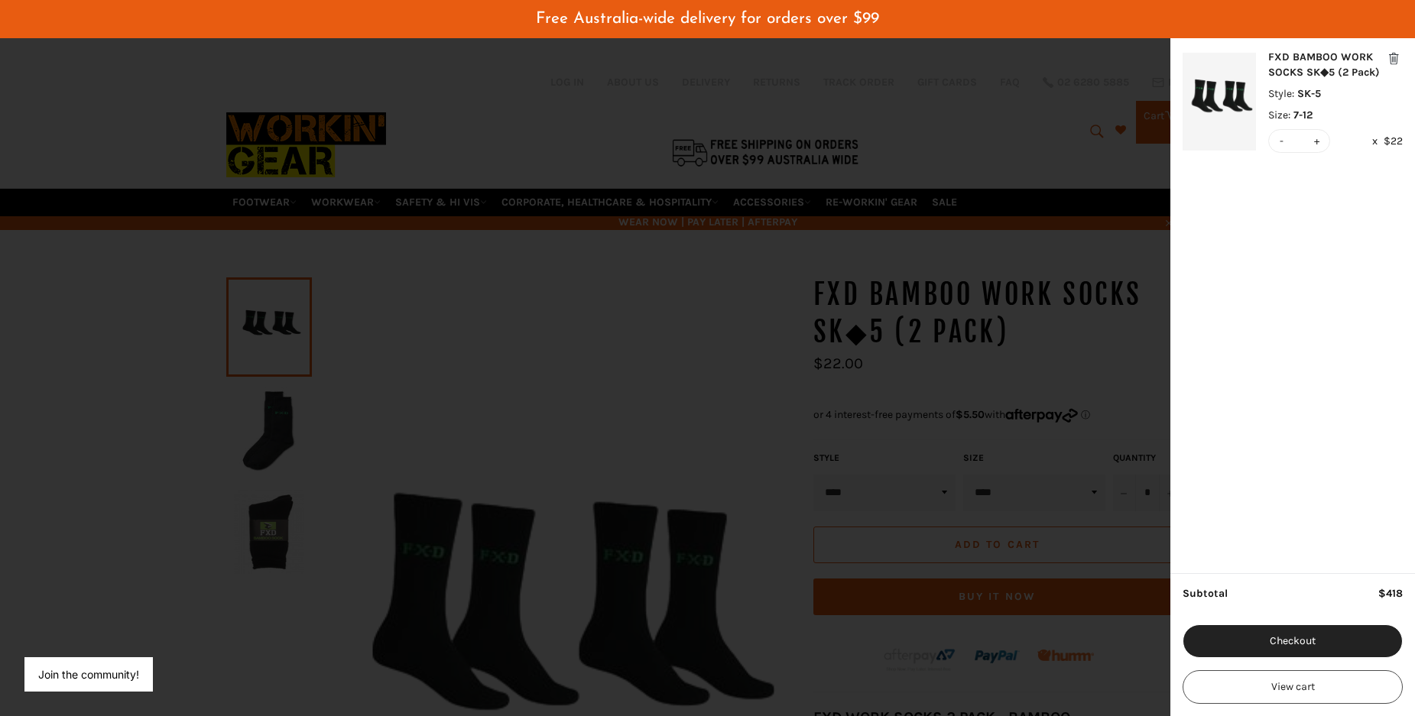
click at [1280, 142] on button "-" at bounding box center [1282, 141] width 11 height 22
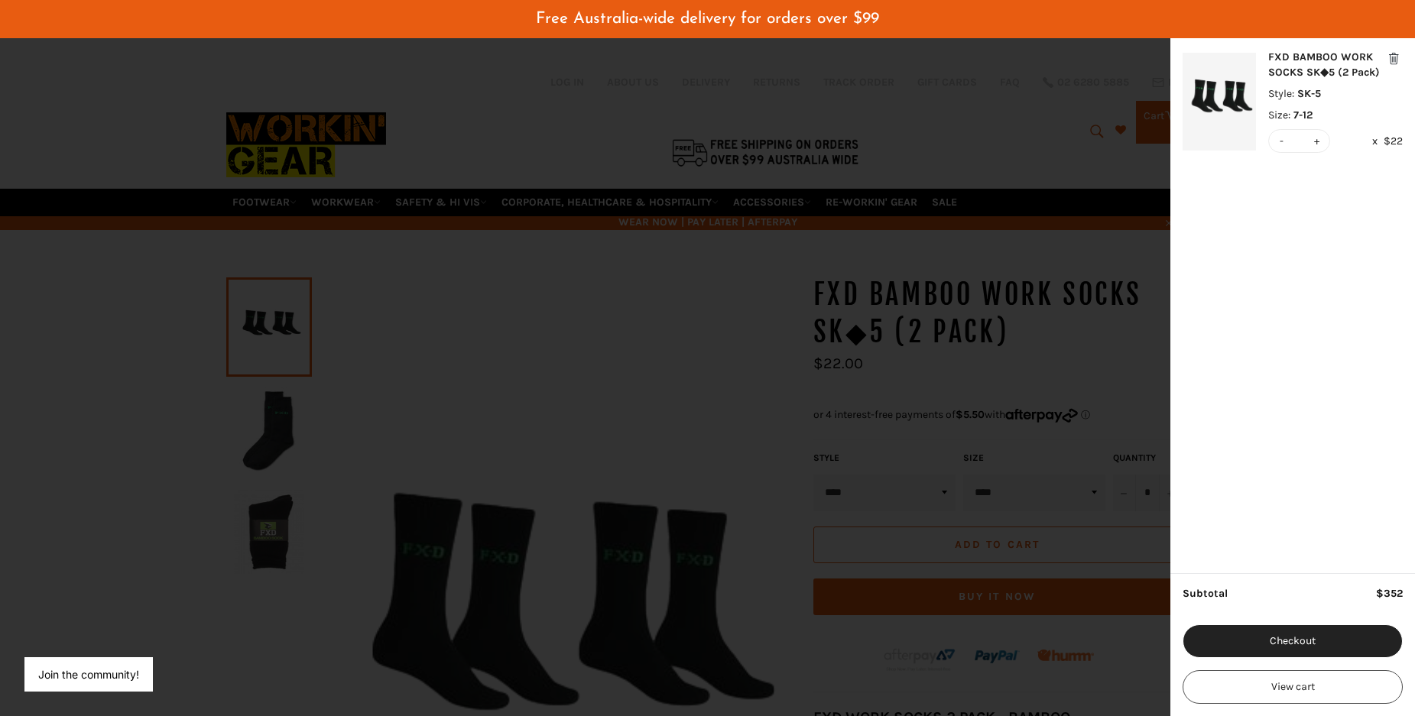
click at [1280, 142] on button "-" at bounding box center [1282, 141] width 11 height 22
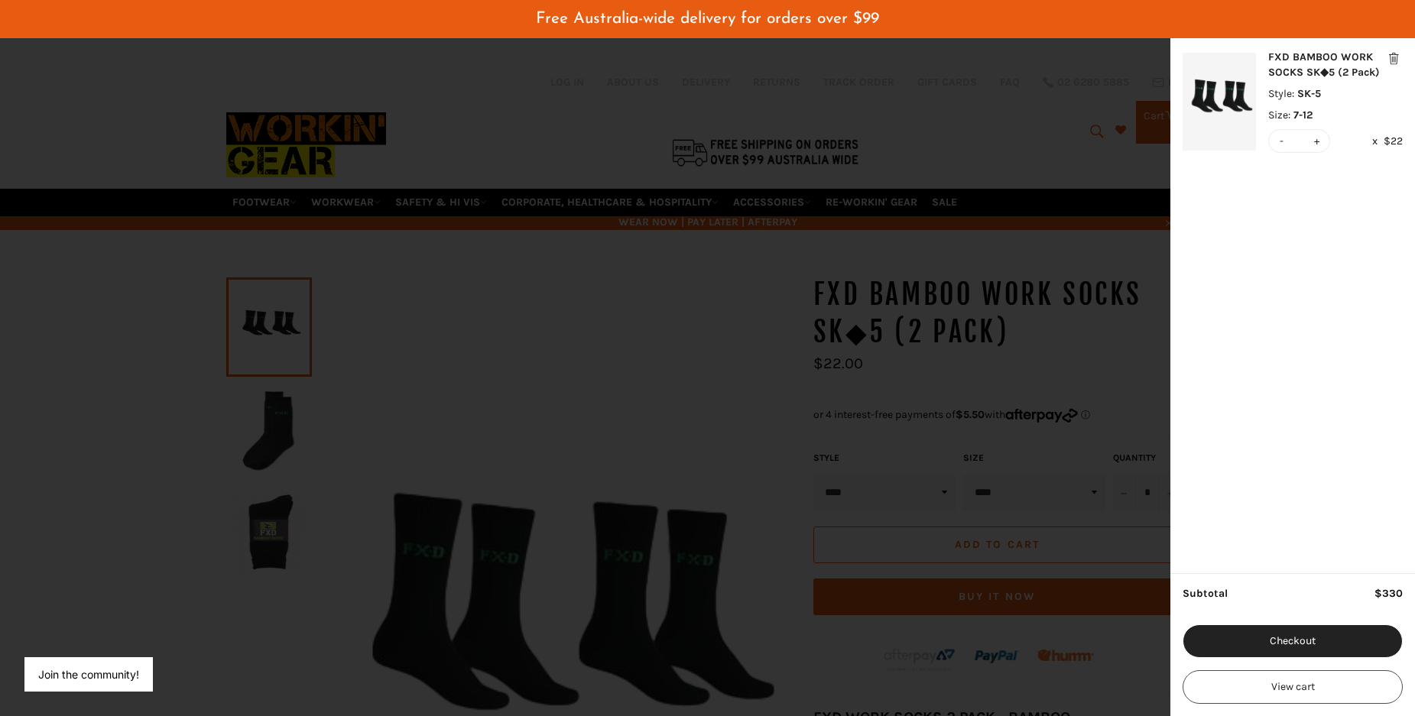
click at [1280, 142] on button "-" at bounding box center [1282, 141] width 11 height 22
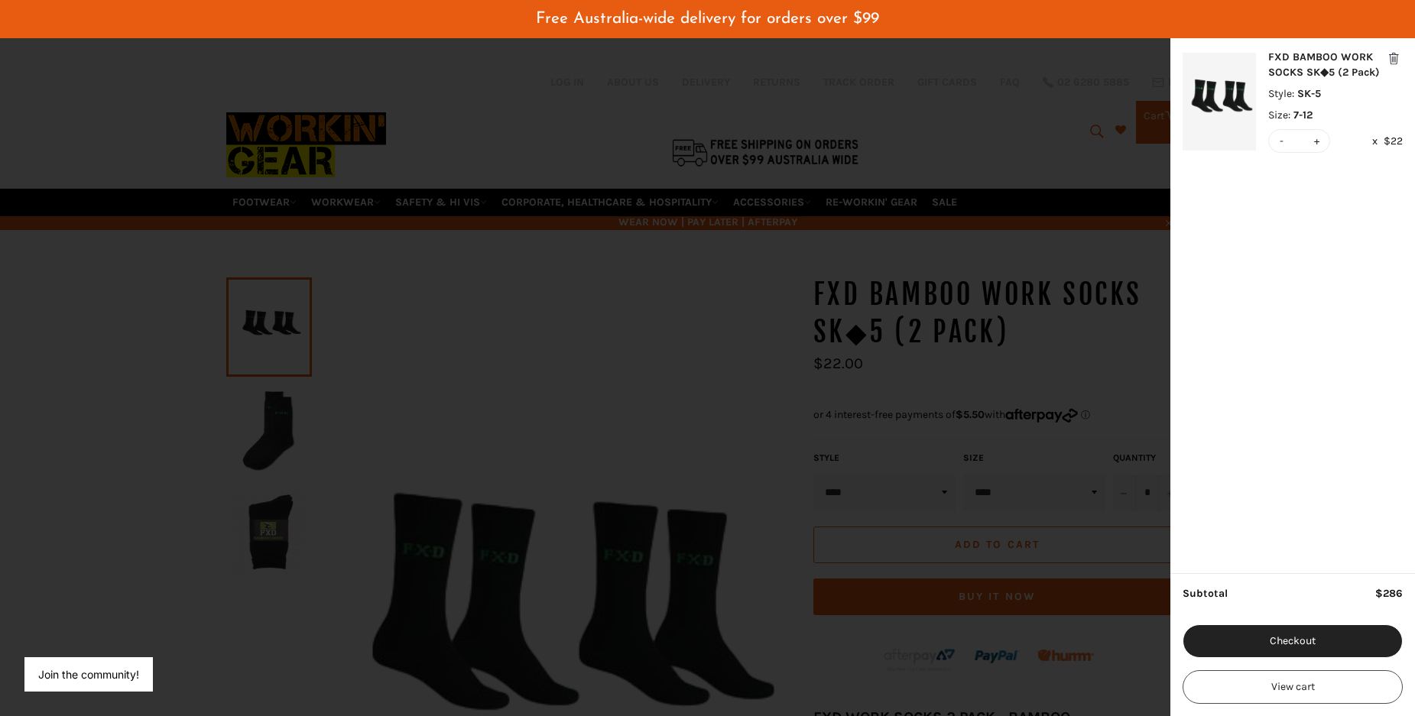
click at [1280, 142] on button "-" at bounding box center [1282, 141] width 11 height 22
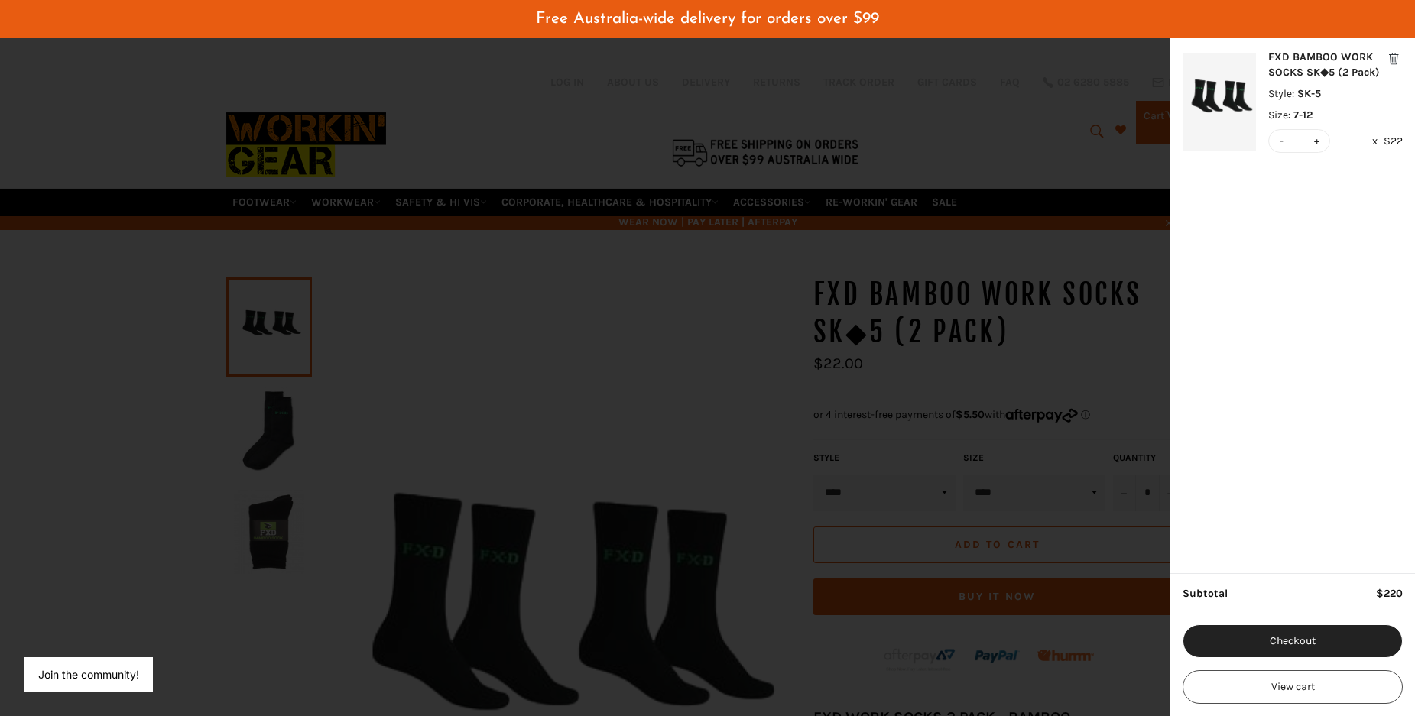
click at [1280, 142] on button "-" at bounding box center [1282, 141] width 11 height 22
type input "*"
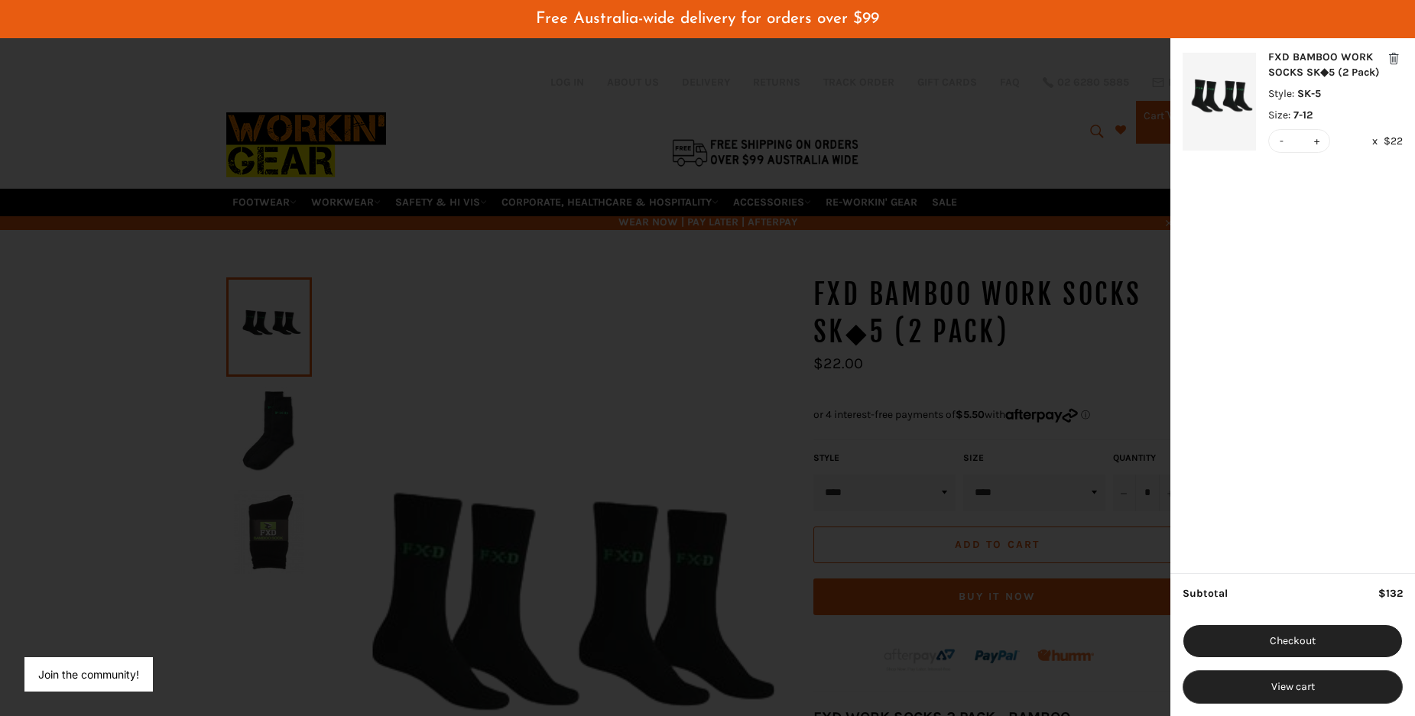
click at [1268, 687] on button "View cart" at bounding box center [1293, 688] width 220 height 34
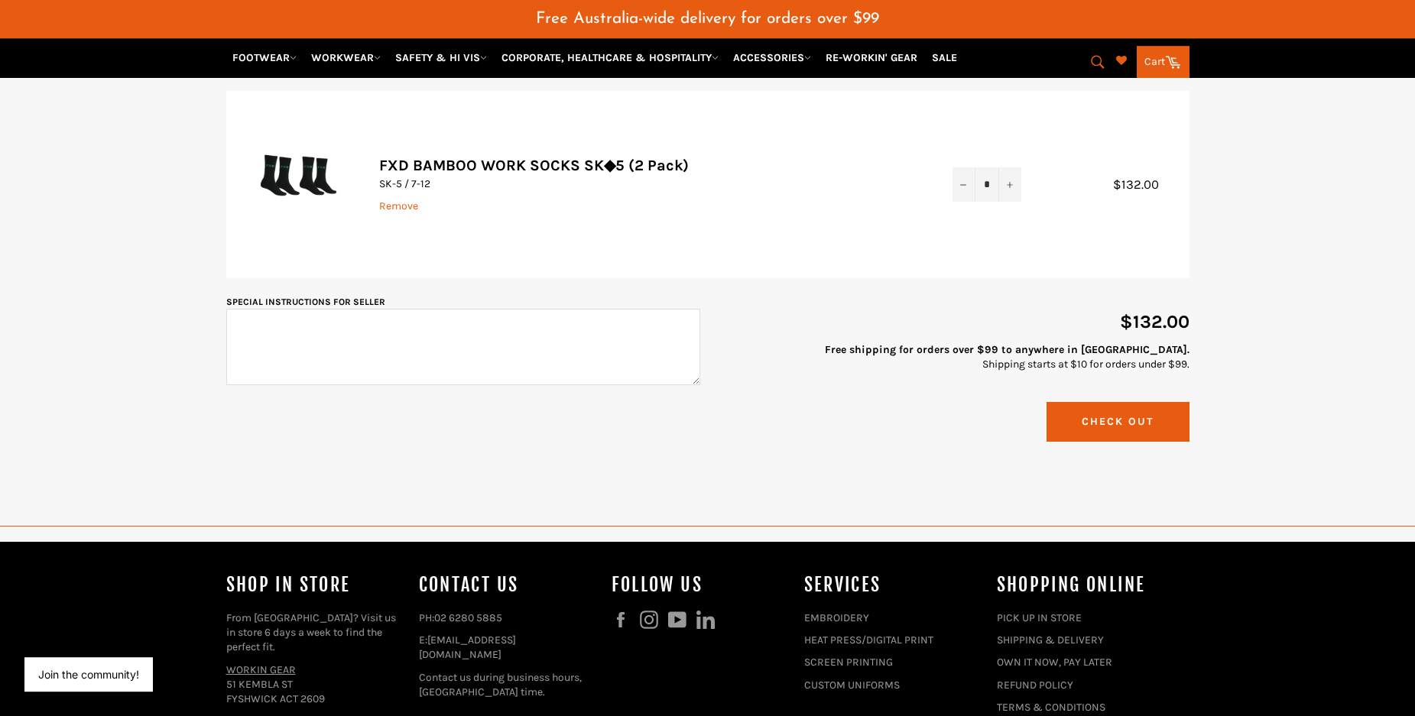
scroll to position [234, 0]
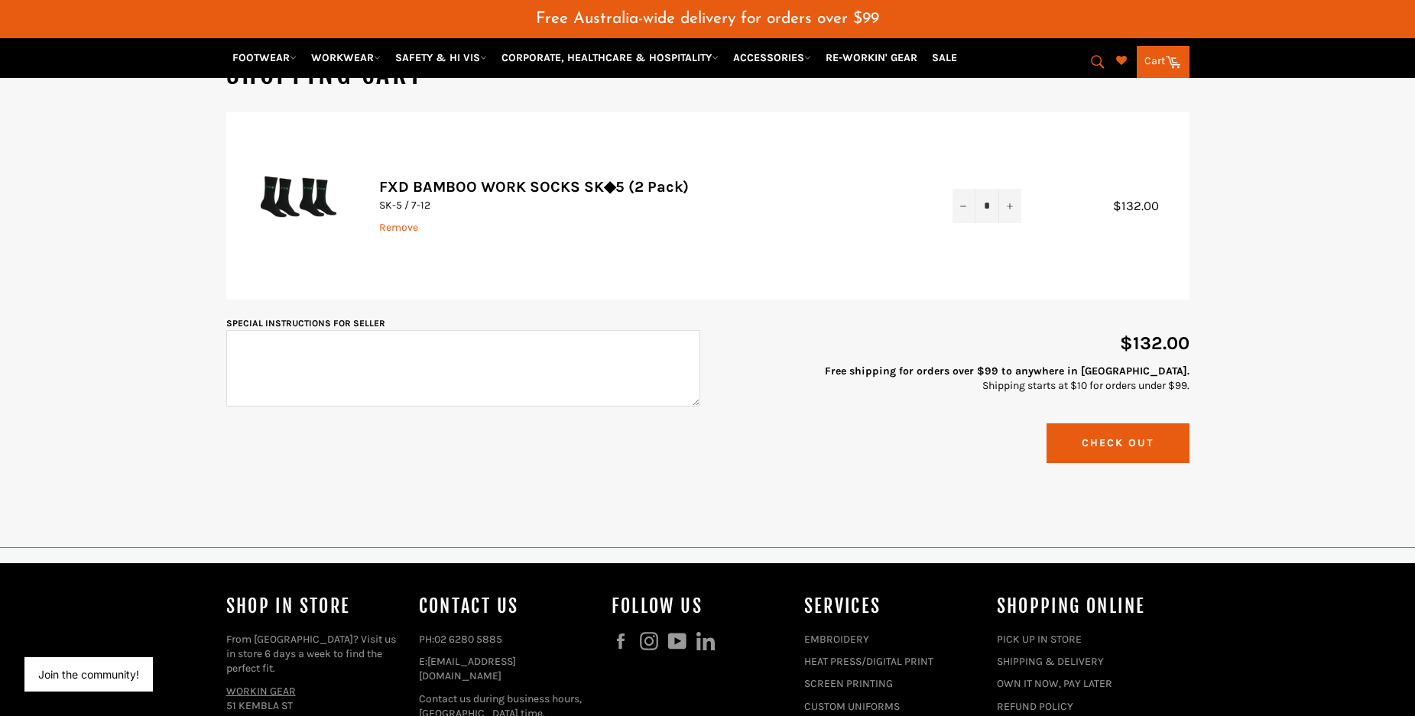
click at [1094, 463] on button "Check Out" at bounding box center [1118, 443] width 143 height 39
